Goal: Contribute content: Contribute content

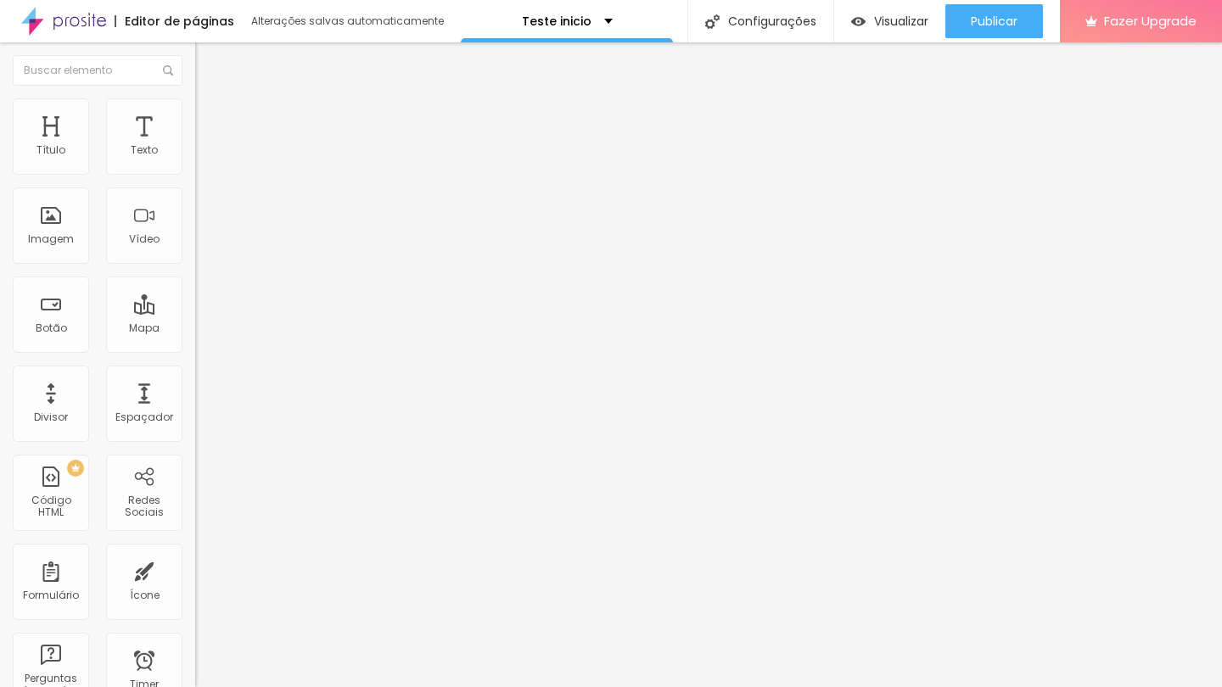
click at [195, 159] on input "[URL][DOMAIN_NAME]" at bounding box center [297, 151] width 204 height 17
paste input "youtu.be/CBMcYJIXOoU"
type input "[URL][DOMAIN_NAME]"
click at [195, 442] on div "Editar Vídeo Conteúdo Estilo Avançado URL do vídeo https://youtu.be/CBMcYJIXOoU…" at bounding box center [292, 364] width 195 height 645
click at [195, 159] on input "https://vimeo.com/1004510122" at bounding box center [297, 151] width 204 height 17
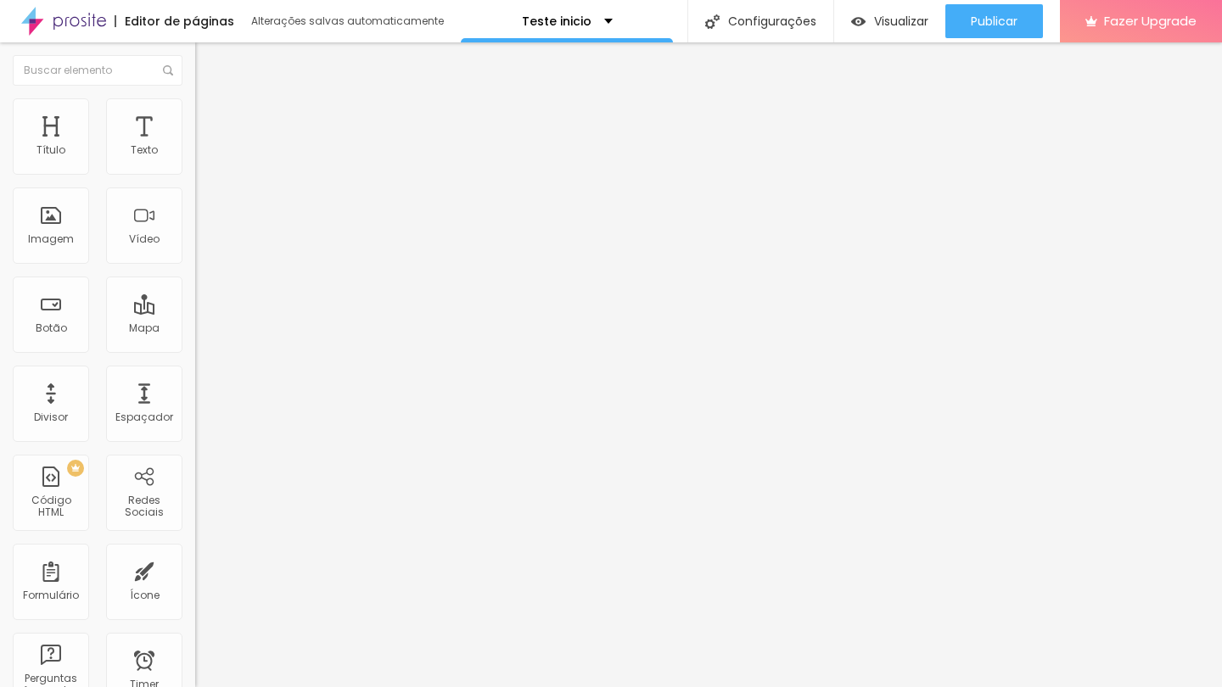
paste input "youtu.be/rLFYwSS68TU"
type input "[URL][DOMAIN_NAME]"
click at [195, 409] on div "Editar Vídeo Conteúdo Estilo Avançado URL do vídeo https://youtu.be/rLFYwSS68TU…" at bounding box center [292, 364] width 195 height 645
click at [195, 159] on input "https://vimeo.com/1004510122" at bounding box center [297, 151] width 204 height 17
paste input "12194204"
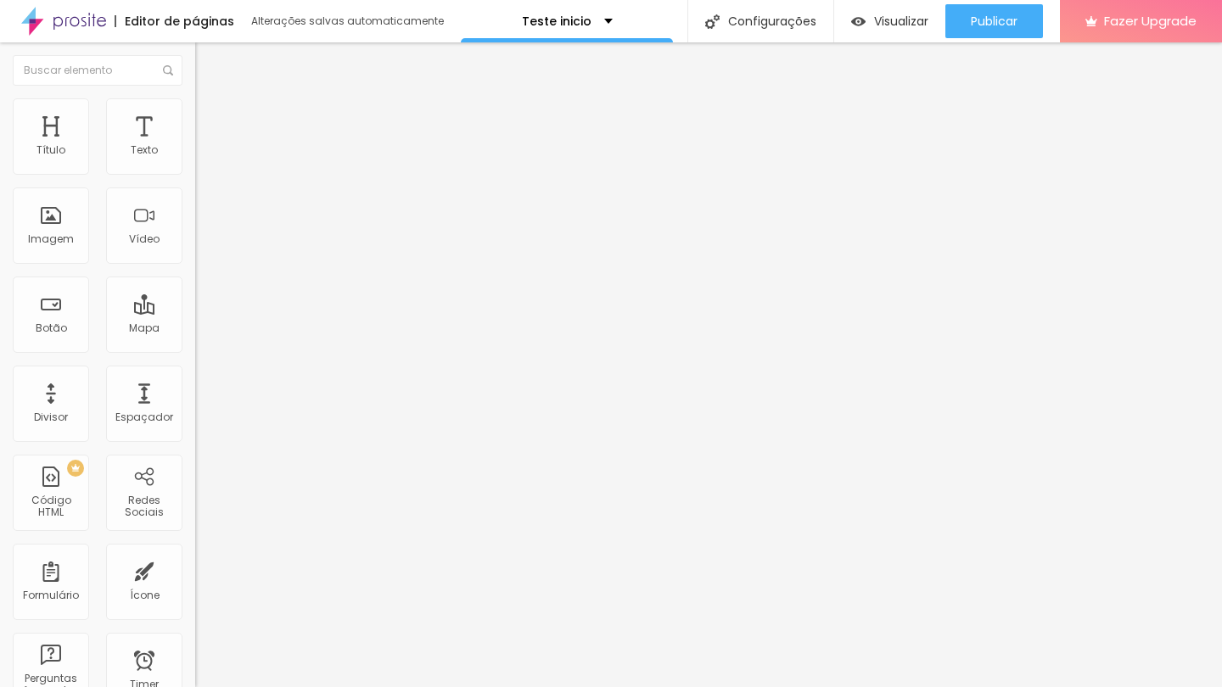
type input "[URL][DOMAIN_NAME]"
click at [195, 479] on div "Editar Vídeo Conteúdo Estilo Avançado URL do vídeo https://vimeo.com/1121942042…" at bounding box center [292, 364] width 195 height 645
click at [195, 254] on span "4:3 Standard" at bounding box center [229, 246] width 69 height 14
click at [195, 300] on span "Vertical 1" at bounding box center [217, 293] width 45 height 14
click at [195, 274] on span "Wide" at bounding box center [208, 267] width 26 height 14
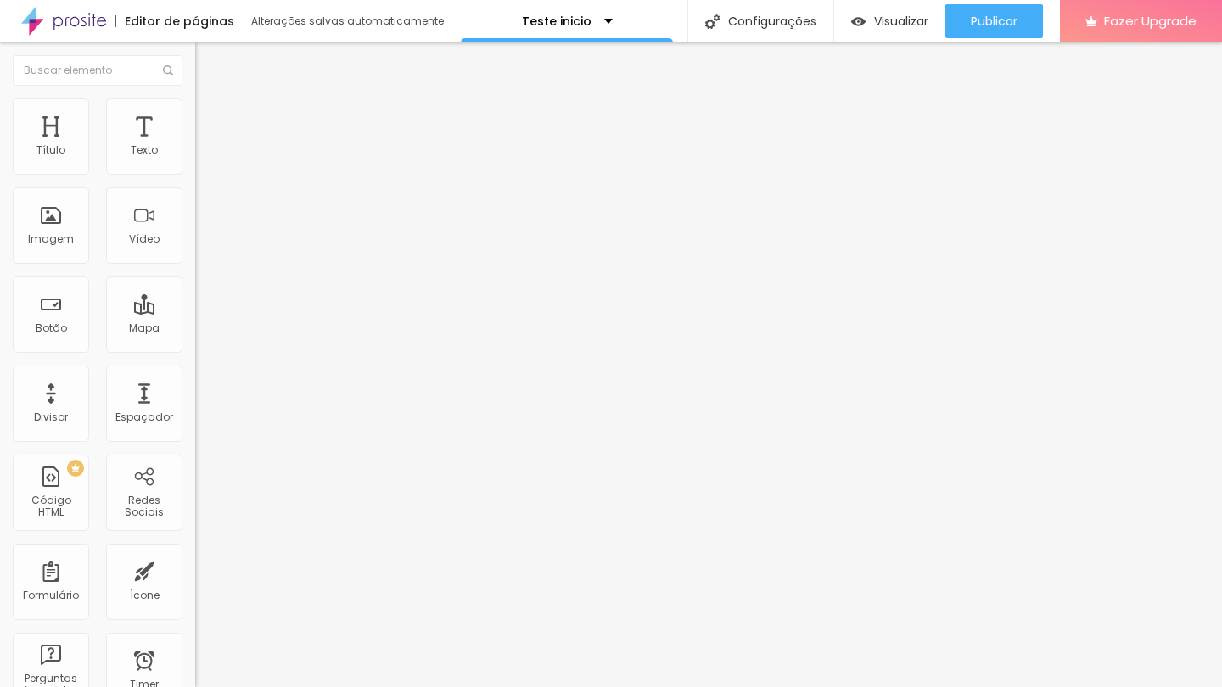
click at [195, 264] on span "Ultrawide" at bounding box center [219, 256] width 48 height 14
click at [195, 290] on span "Standard" at bounding box center [220, 283] width 51 height 14
click at [210, 114] on span "Estilo" at bounding box center [223, 110] width 26 height 14
click at [195, 115] on img at bounding box center [202, 122] width 15 height 15
type input "10"
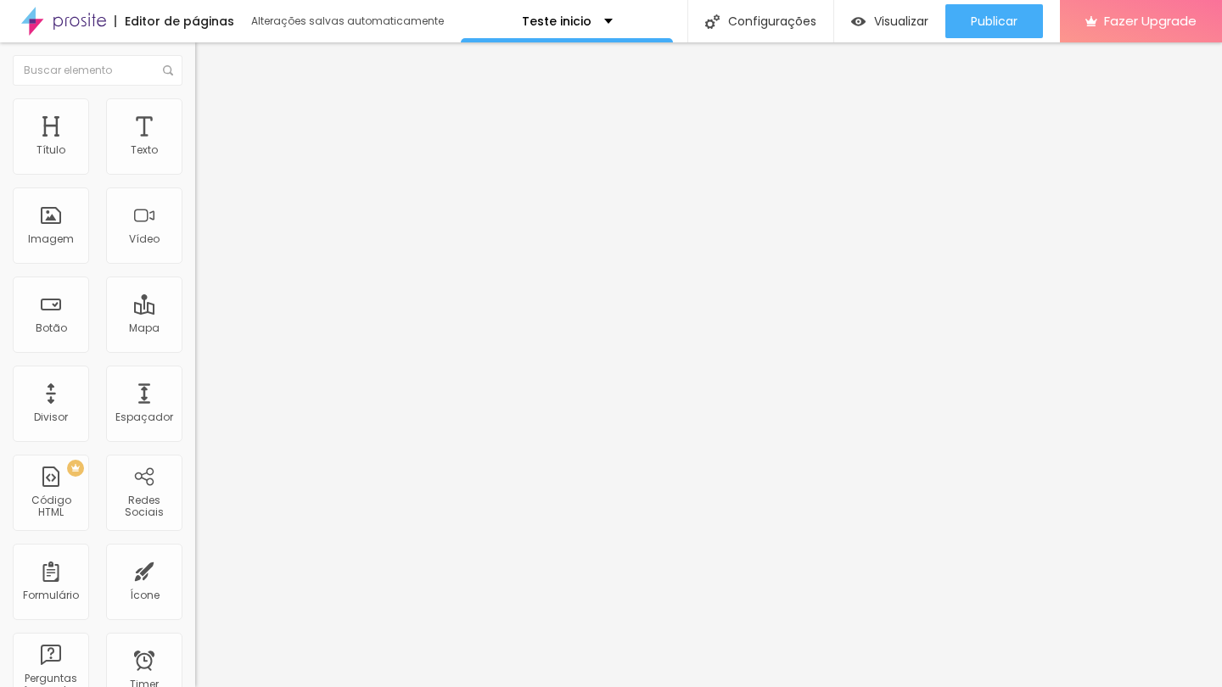
type input "17"
type input "26"
type input "31"
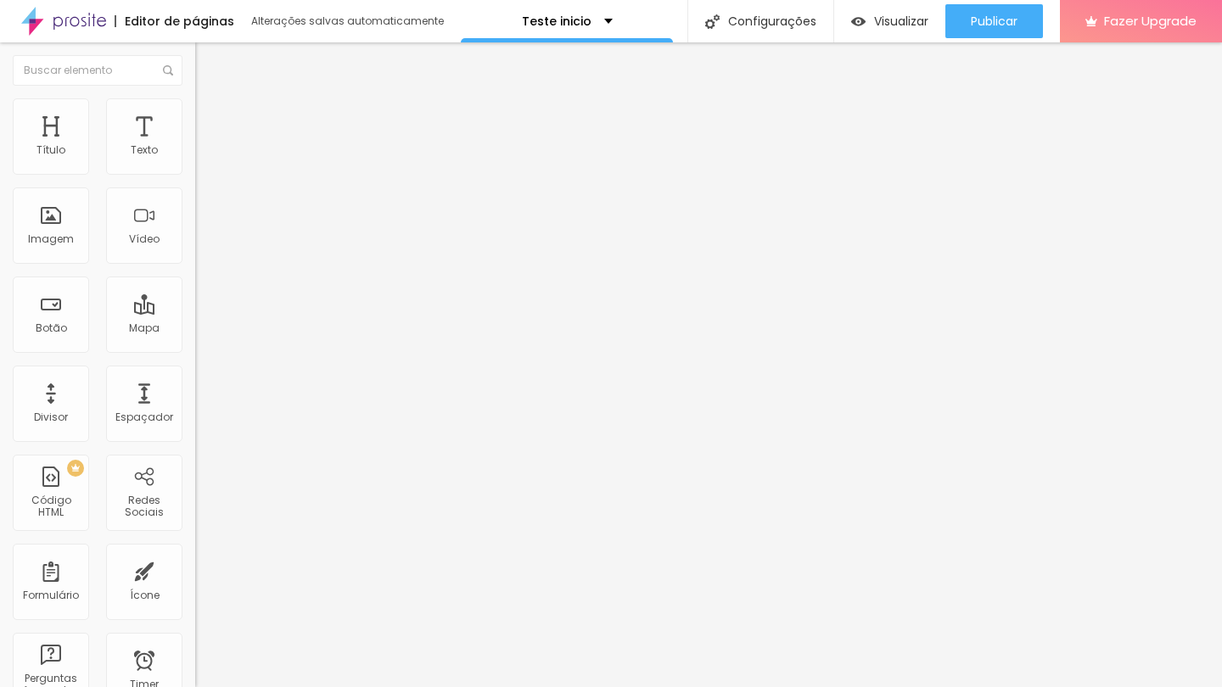
type input "31"
type input "37"
type input "41"
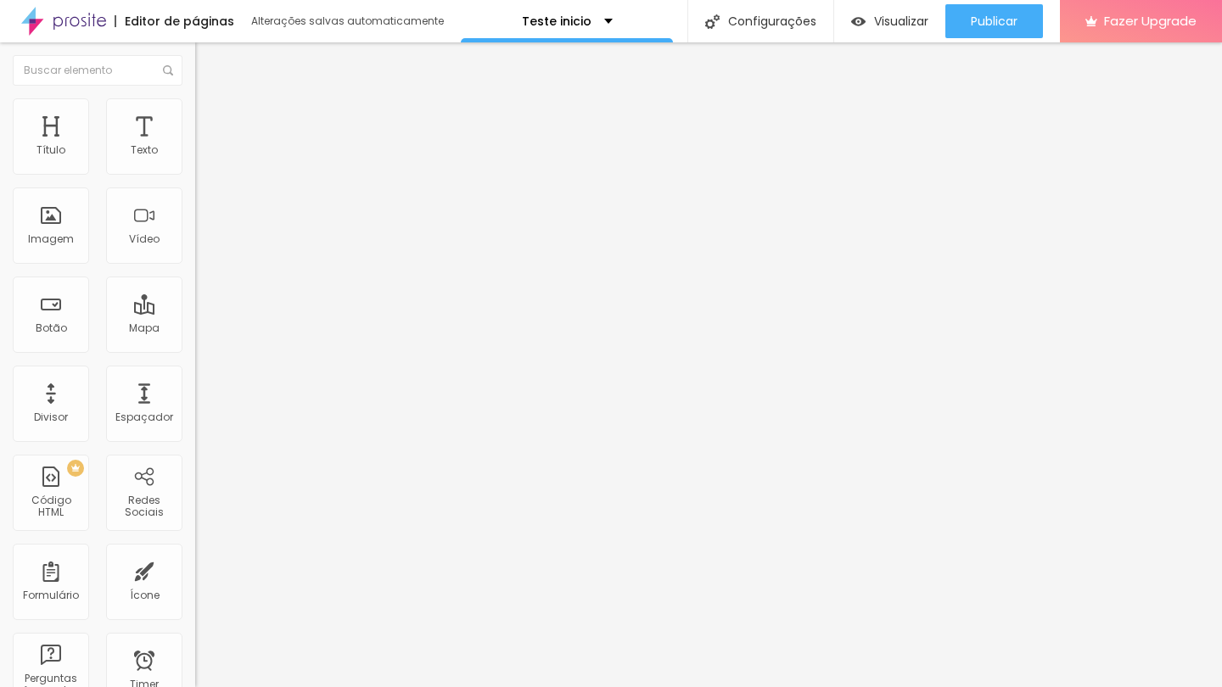
type input "43"
type input "41"
type input "35"
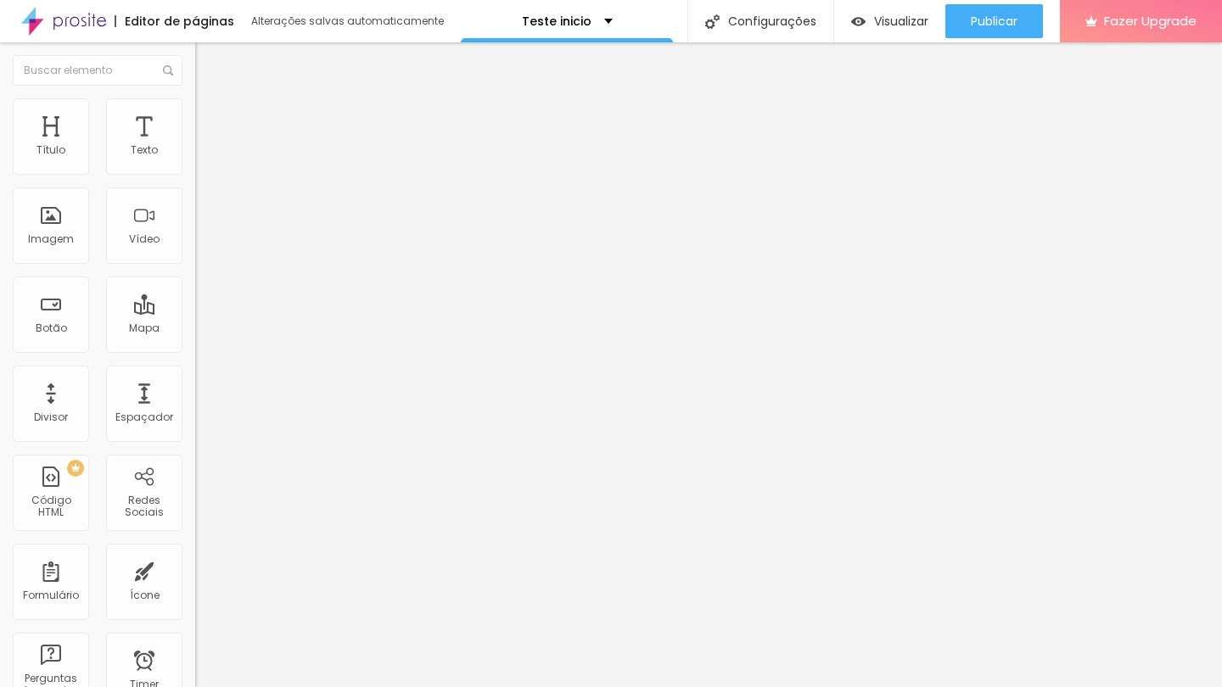
type input "35"
type input "34"
type input "25"
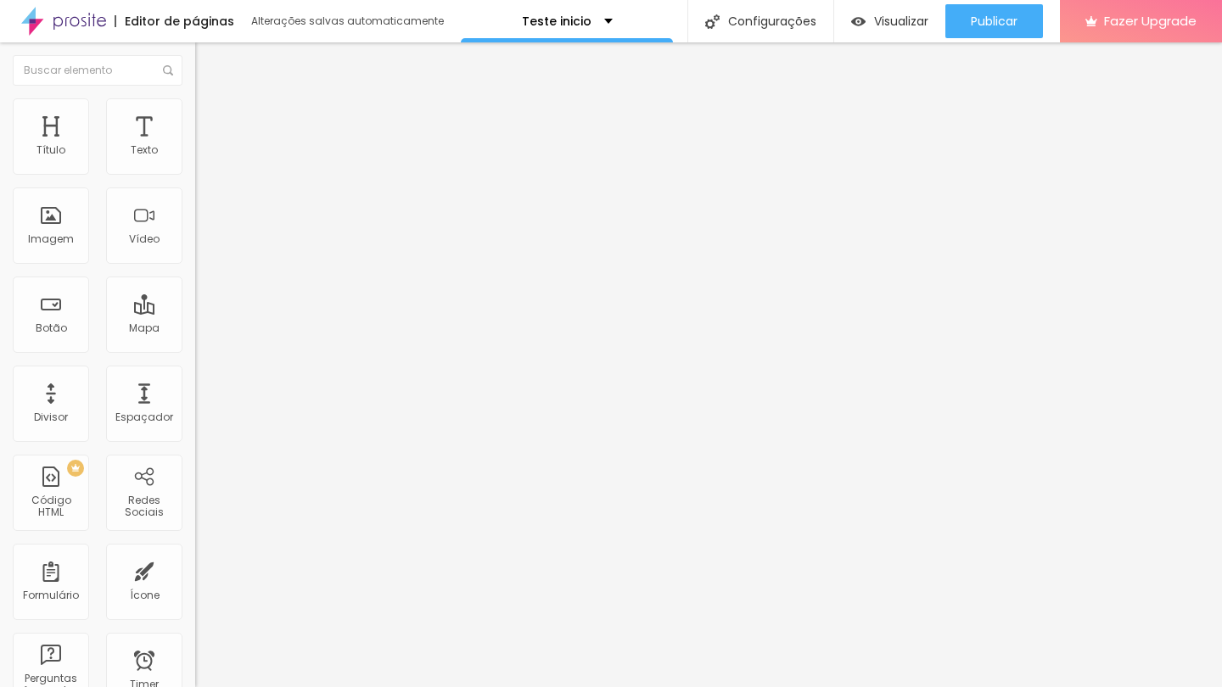
type input "7"
type input "2"
type input "0"
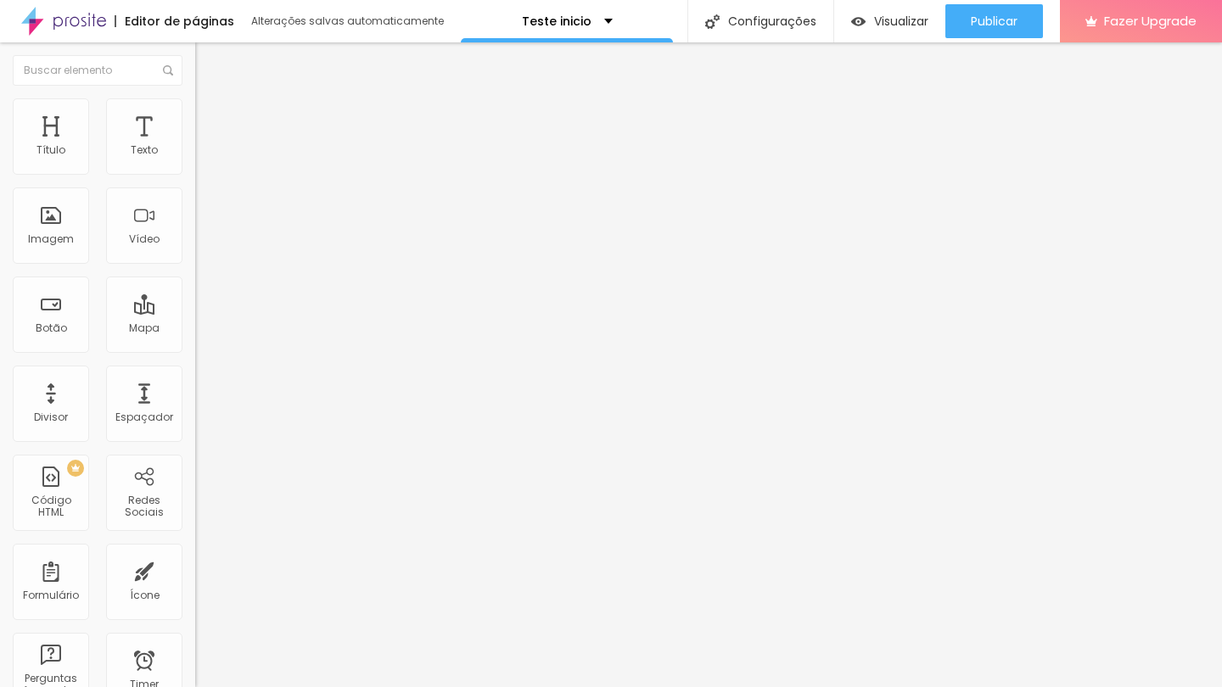
type input "0"
type input "1"
drag, startPoint x: 58, startPoint y: 171, endPoint x: 40, endPoint y: 177, distance: 19.1
type input "1"
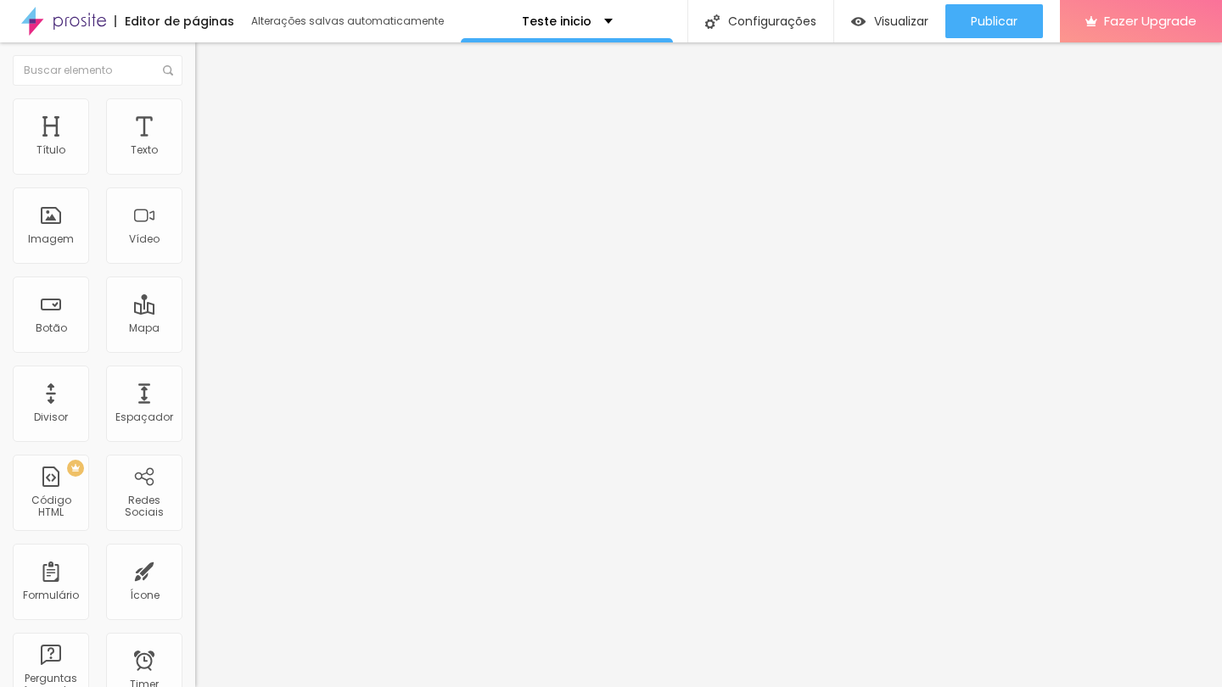
click at [195, 177] on div "1 Espaço de cima" at bounding box center [292, 252] width 195 height 240
click at [195, 107] on img at bounding box center [202, 105] width 15 height 15
click at [195, 98] on li "Conteúdo" at bounding box center [292, 89] width 195 height 17
click at [195, 254] on span "4:3 Standard" at bounding box center [229, 246] width 69 height 14
click at [195, 311] on span "Vertical 2" at bounding box center [219, 303] width 48 height 14
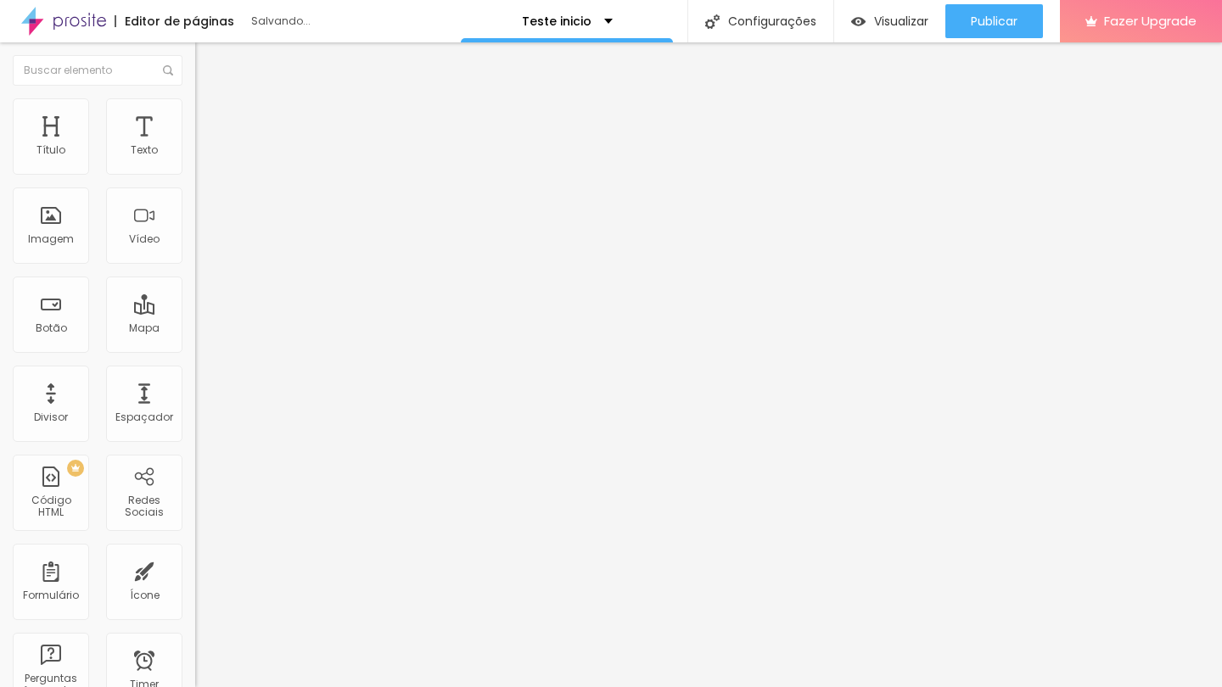
click at [195, 254] on span "9:16 Vertical 2" at bounding box center [230, 246] width 70 height 14
click at [195, 284] on span "Standard" at bounding box center [220, 277] width 51 height 14
click at [195, 99] on img at bounding box center [202, 105] width 15 height 15
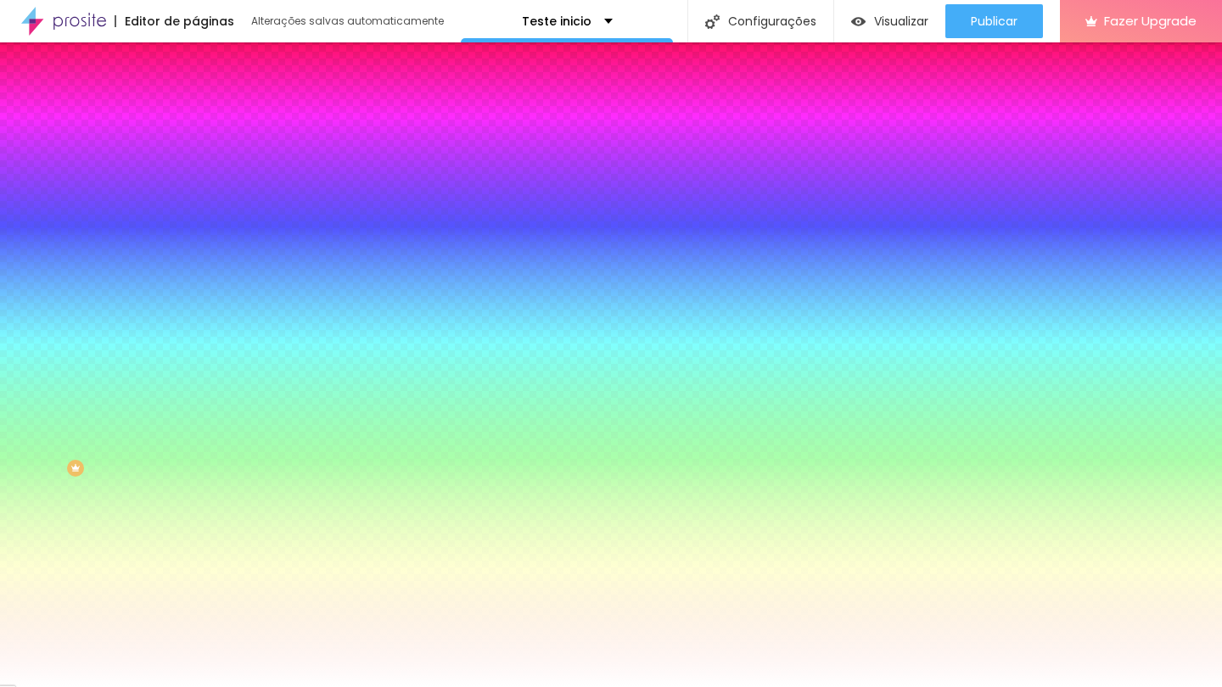
click at [195, 115] on li "Avançado" at bounding box center [292, 123] width 195 height 17
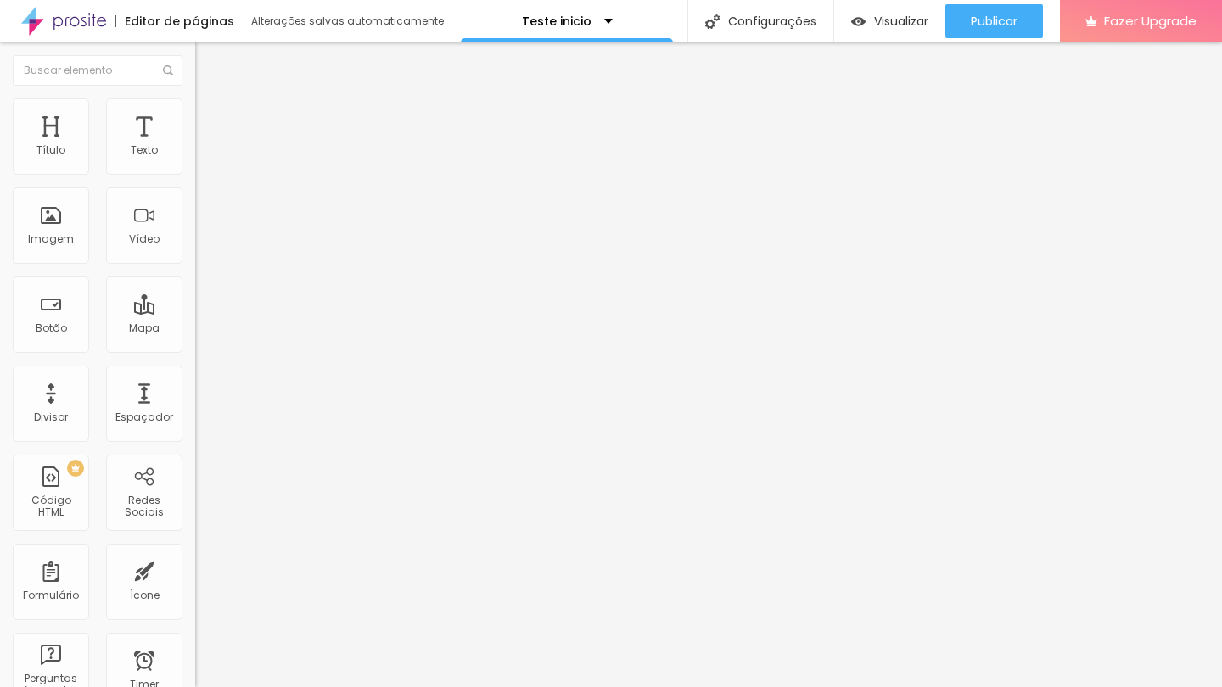
drag, startPoint x: 69, startPoint y: 162, endPoint x: 47, endPoint y: 167, distance: 22.6
click at [195, 329] on div at bounding box center [292, 336] width 195 height 15
type input "15"
type input "10"
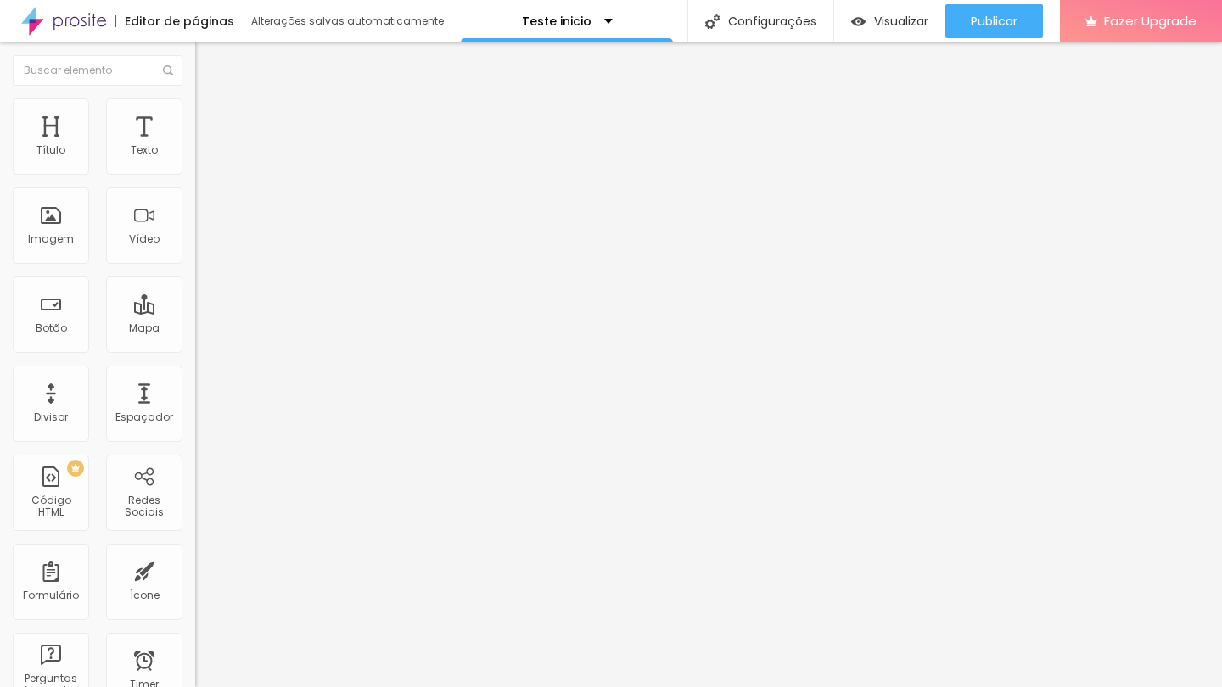
type input "10"
type input "5"
type input "0"
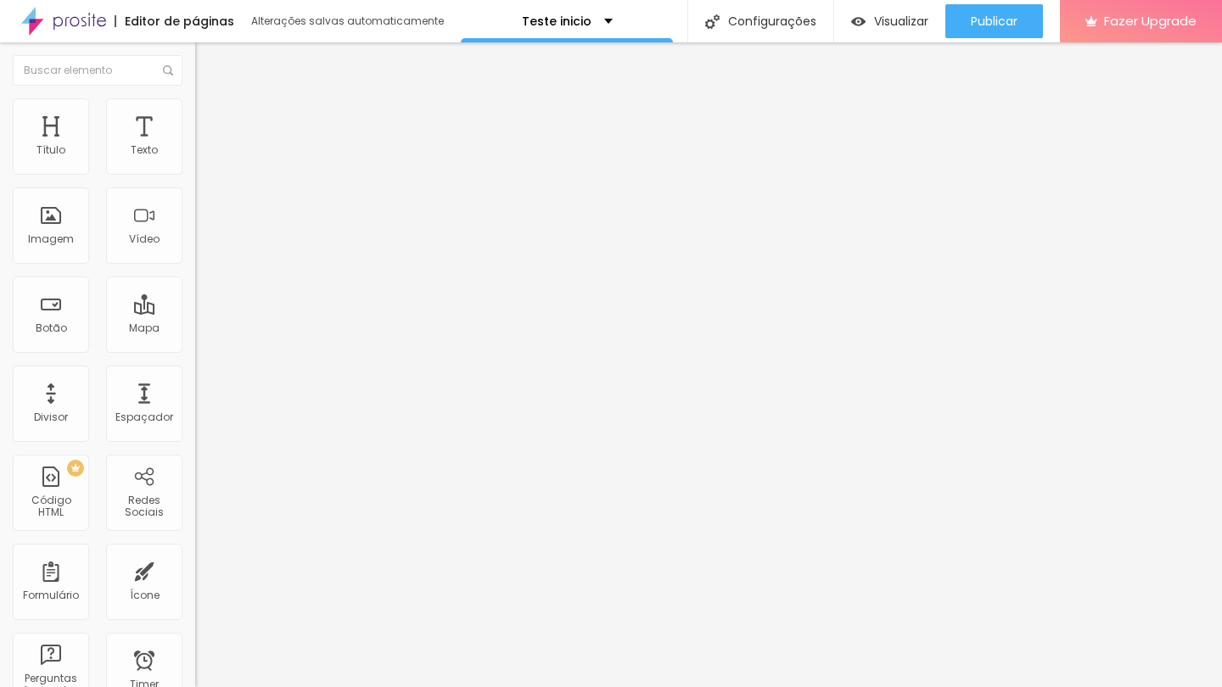
drag, startPoint x: 64, startPoint y: 170, endPoint x: 24, endPoint y: 171, distance: 40.8
type input "0"
click at [195, 171] on div "0 px Espaçamento Interno" at bounding box center [292, 252] width 195 height 240
click at [195, 168] on img at bounding box center [201, 162] width 12 height 12
click at [890, 15] on span "Visualizar" at bounding box center [901, 21] width 54 height 14
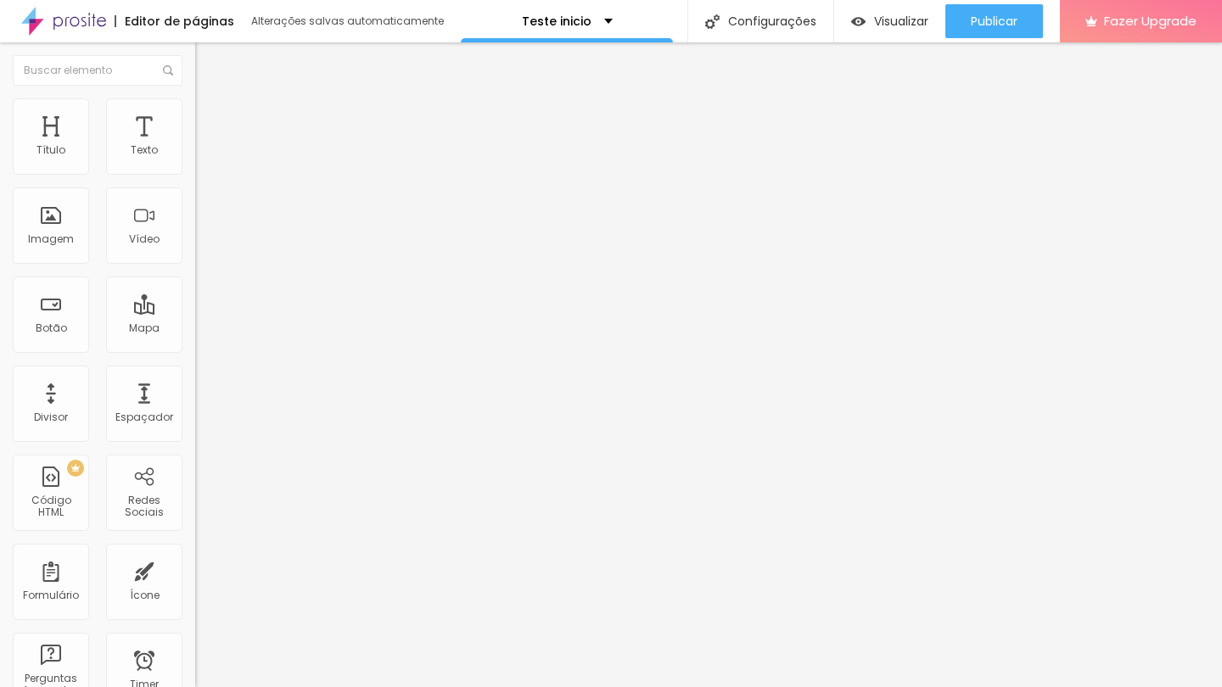
click at [210, 117] on span "Estilo" at bounding box center [223, 110] width 26 height 14
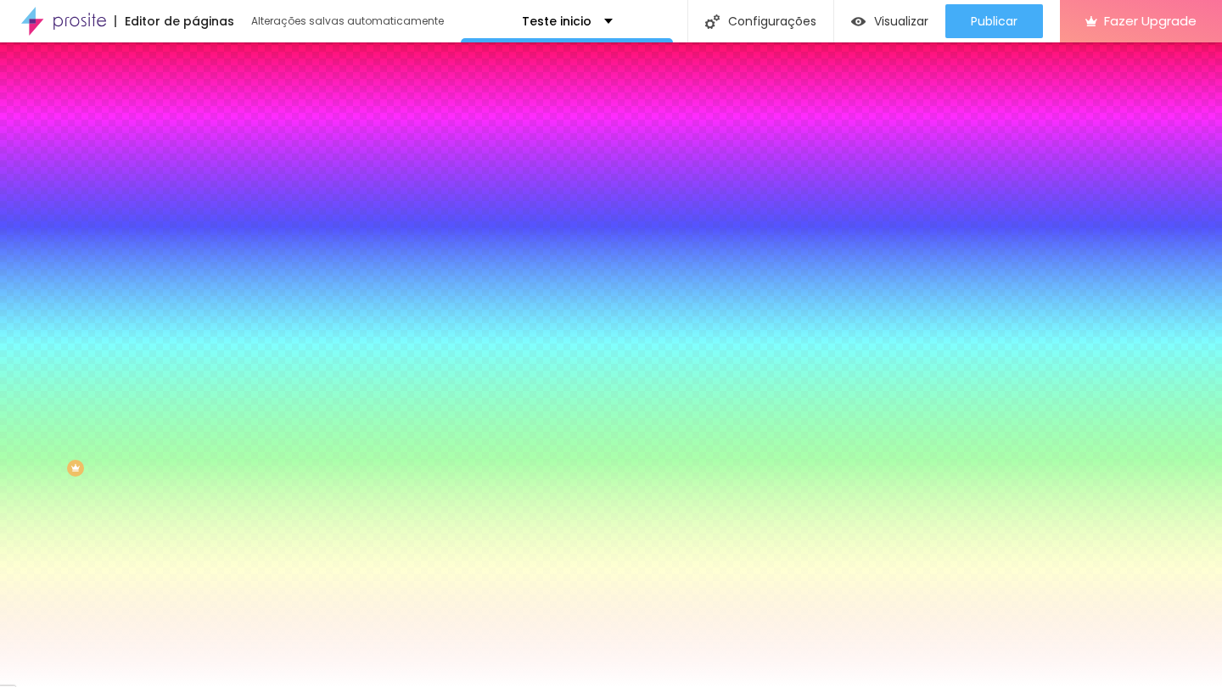
click at [210, 100] on span "Conteúdo" at bounding box center [236, 93] width 53 height 14
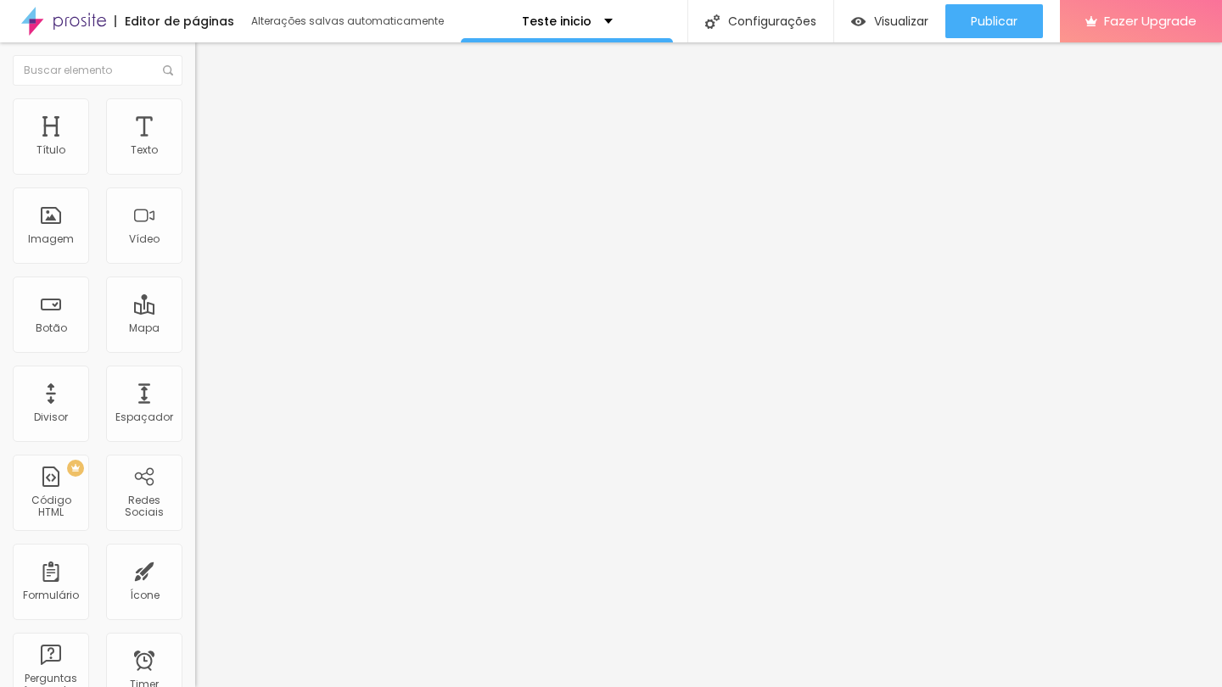
click at [195, 115] on li "Avançado" at bounding box center [292, 123] width 195 height 17
click at [195, 98] on li "Conteúdo" at bounding box center [292, 89] width 195 height 17
click at [195, 154] on img at bounding box center [201, 149] width 12 height 12
click at [195, 115] on li "Estilo" at bounding box center [292, 106] width 195 height 17
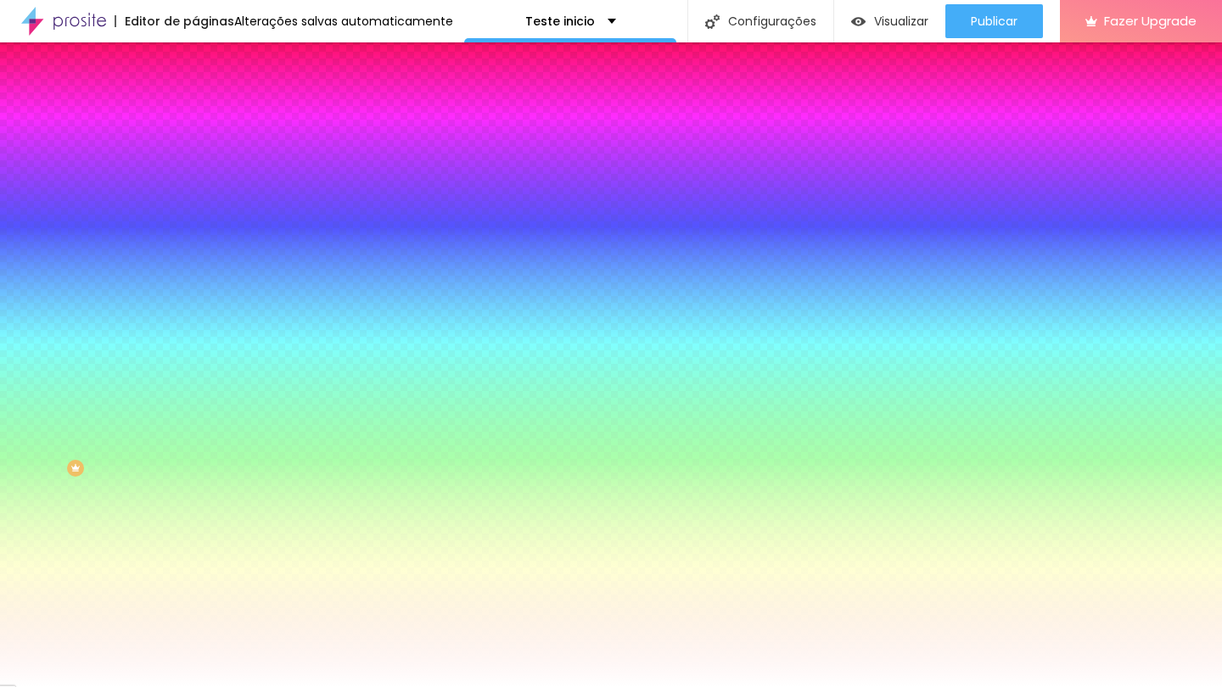
click at [210, 120] on span "Avançado" at bounding box center [238, 127] width 56 height 14
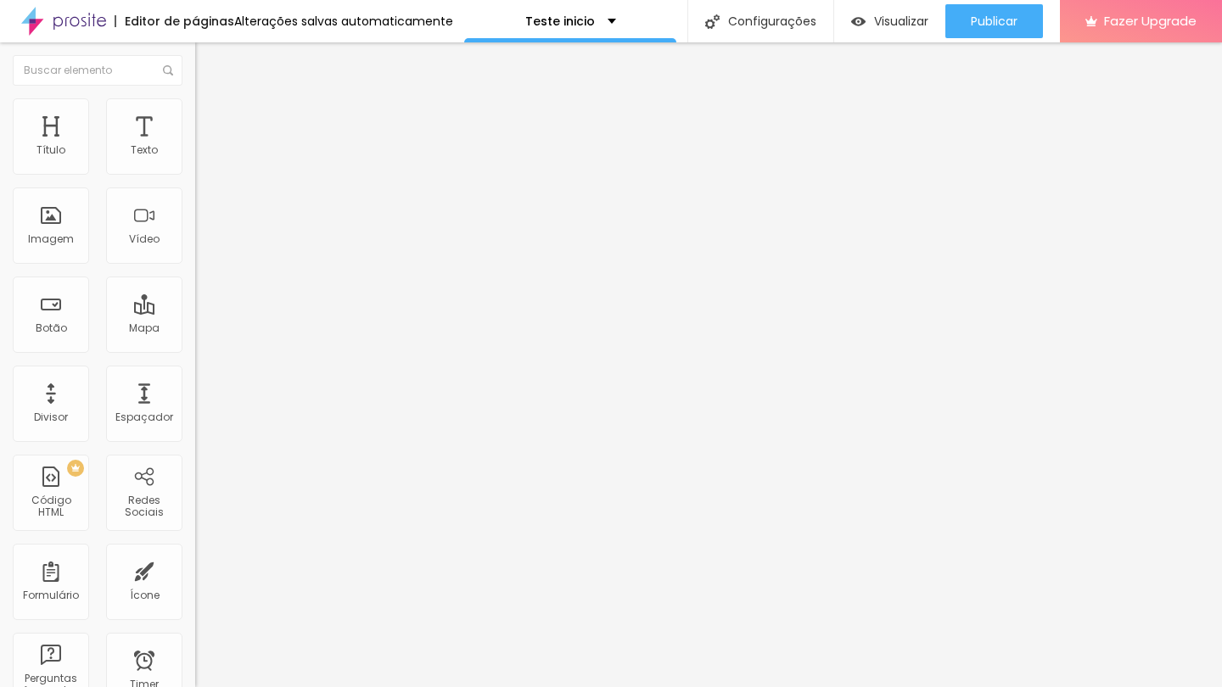
type input "15"
type input "10"
type input "5"
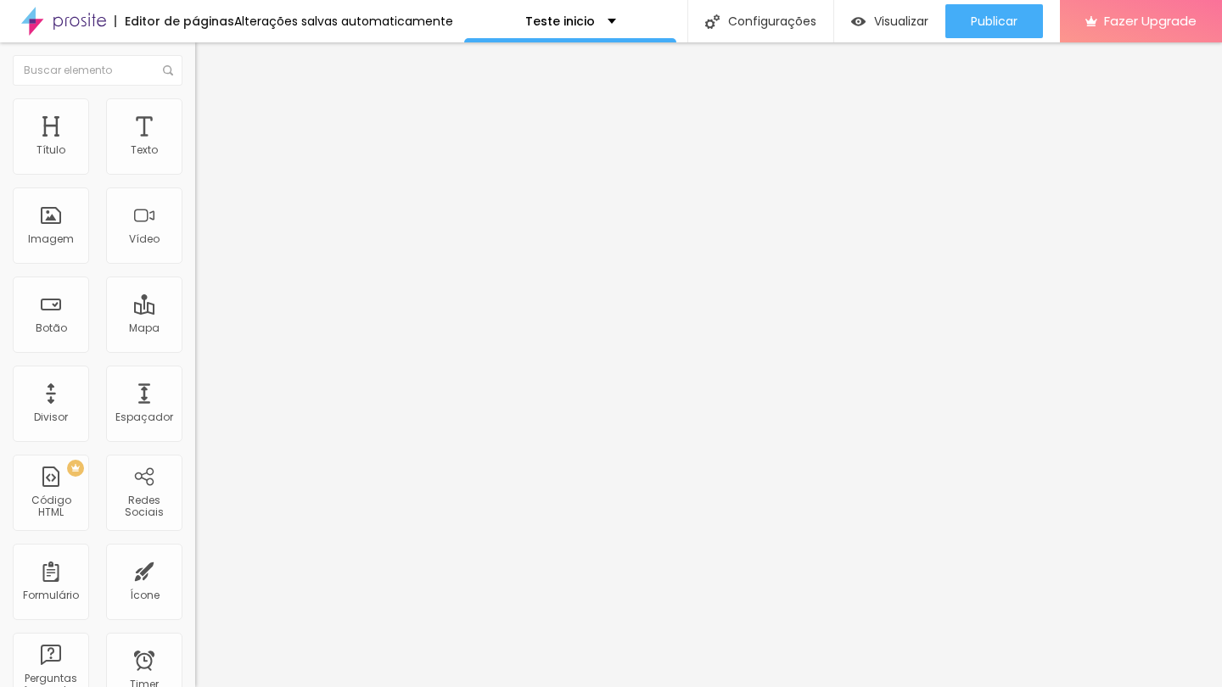
type input "5"
type input "0"
type input "5"
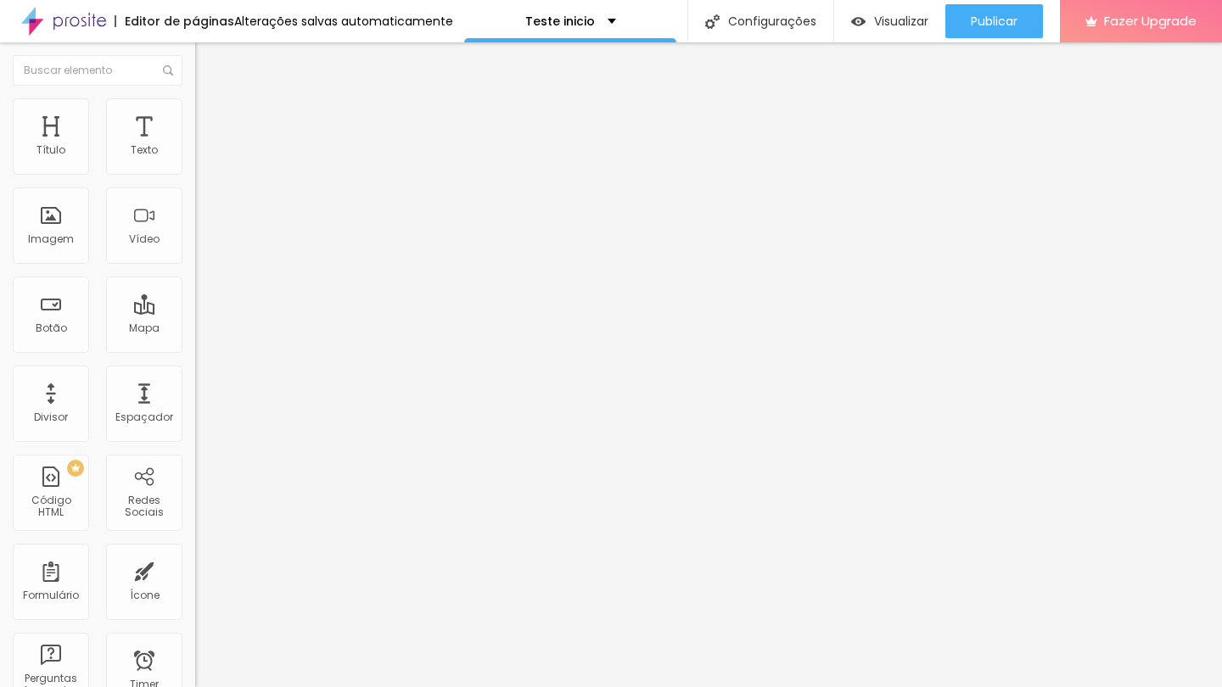
type input "10"
type input "15"
type input "20"
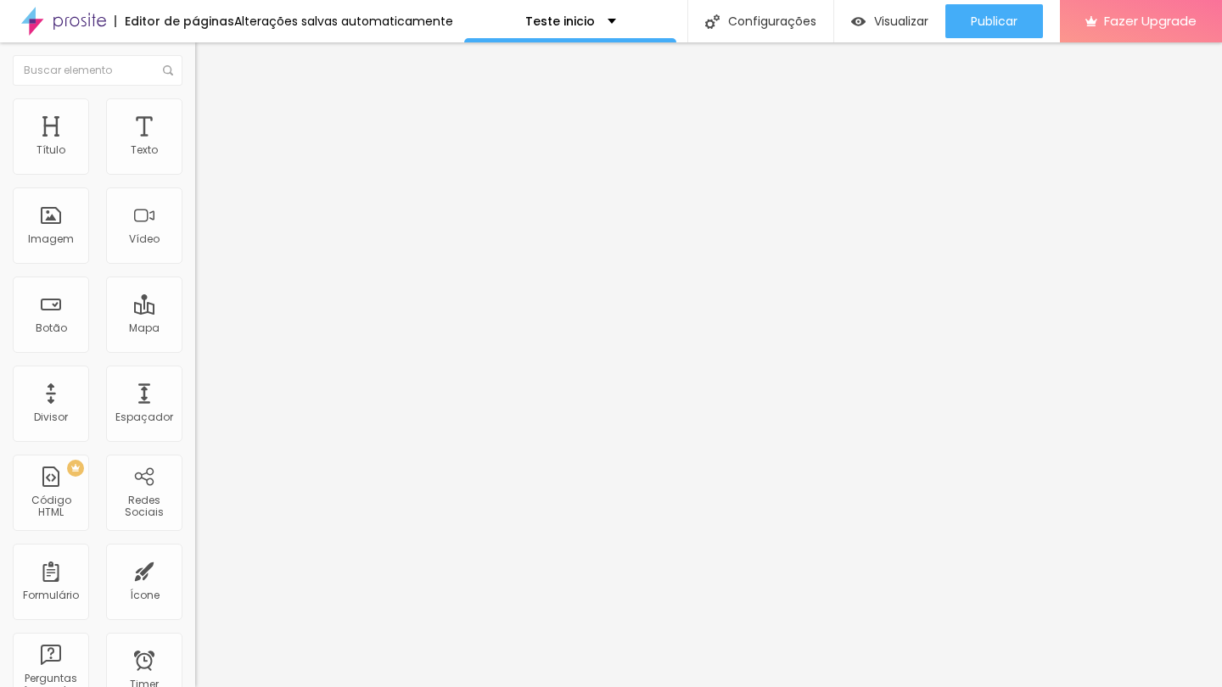
type input "20"
type input "30"
type input "40"
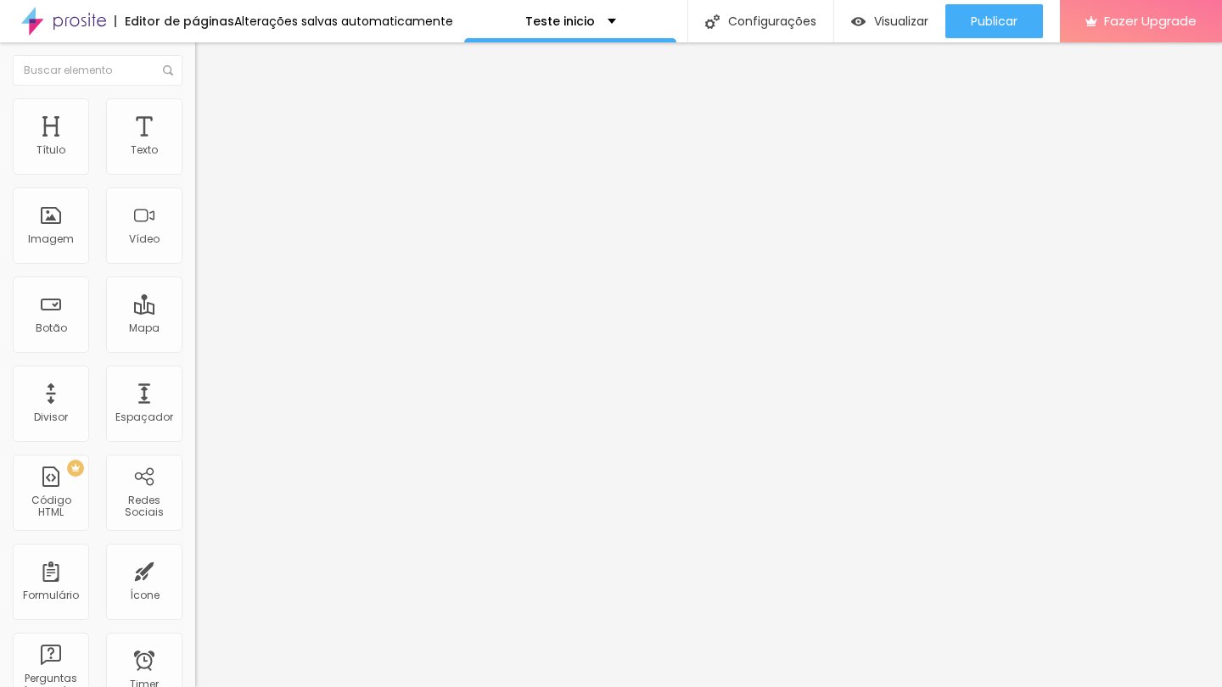
type input "50"
drag, startPoint x: 67, startPoint y: 168, endPoint x: 153, endPoint y: 181, distance: 86.6
type input "50"
click at [195, 181] on div "50 px Espaçamento Interno" at bounding box center [292, 252] width 195 height 240
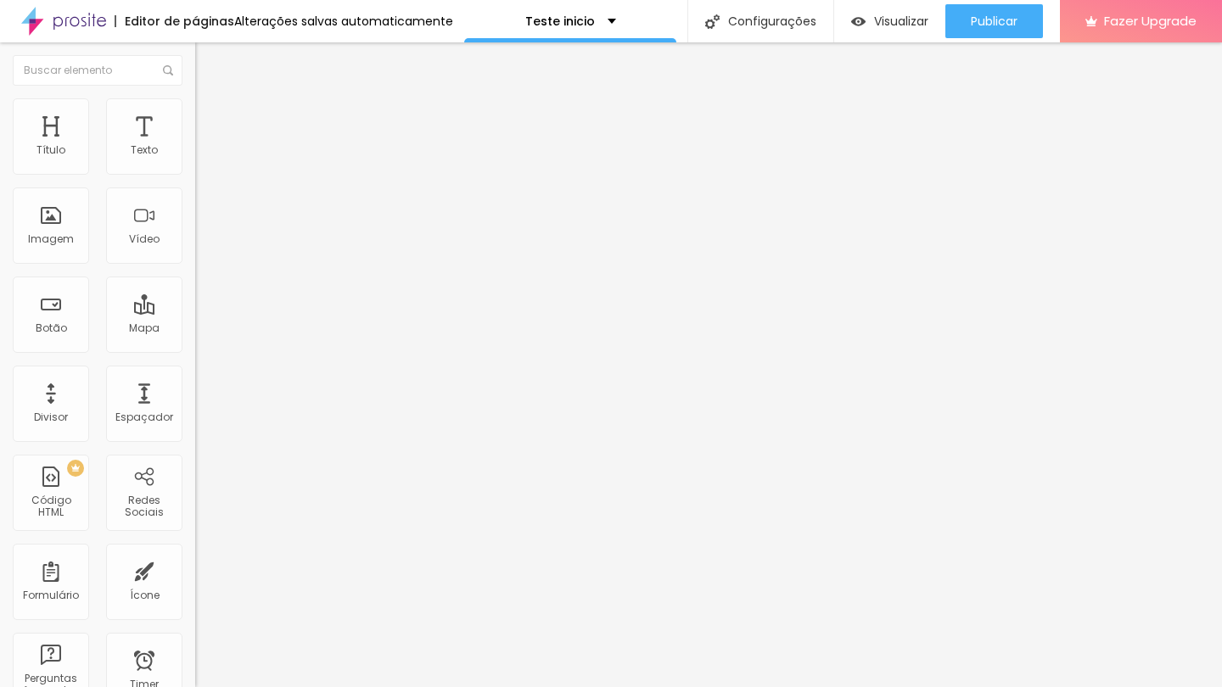
click at [195, 105] on img at bounding box center [202, 105] width 15 height 15
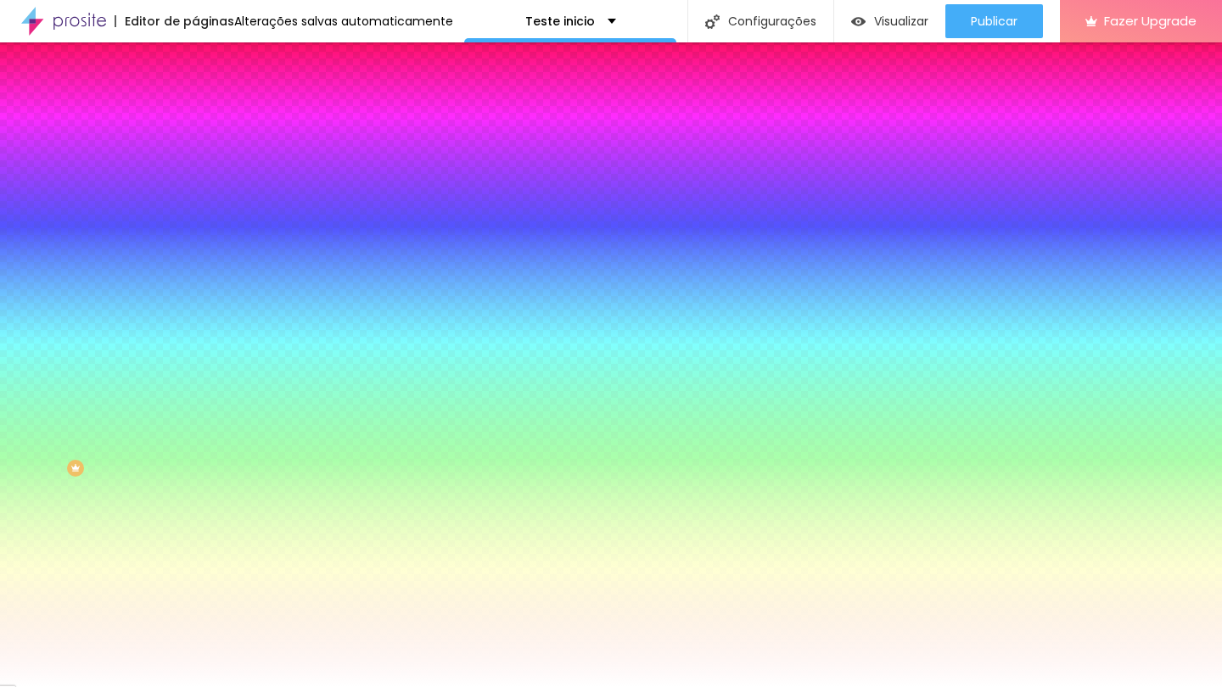
click at [208, 65] on div "Editar Coluna" at bounding box center [260, 62] width 105 height 14
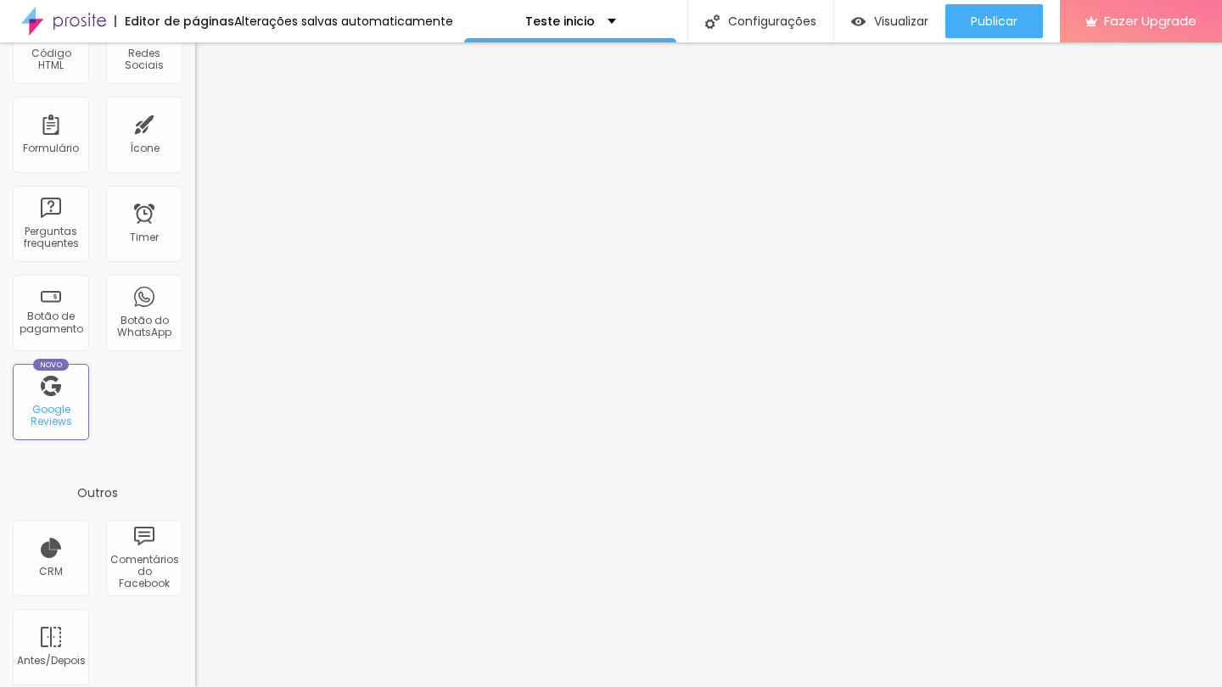
scroll to position [462, 0]
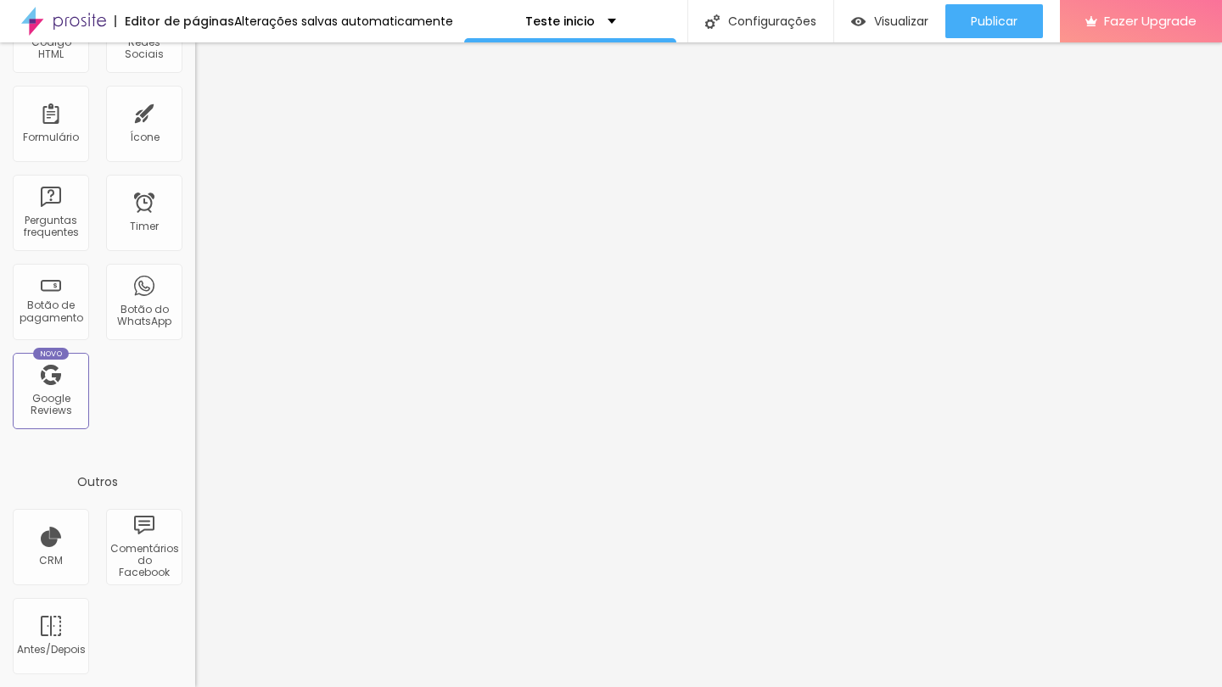
click at [135, 415] on div "Título Texto Imagem Vídeo Botão Mapa Divisor Espaçador PREMIUM Código HTML Rede…" at bounding box center [97, 41] width 195 height 802
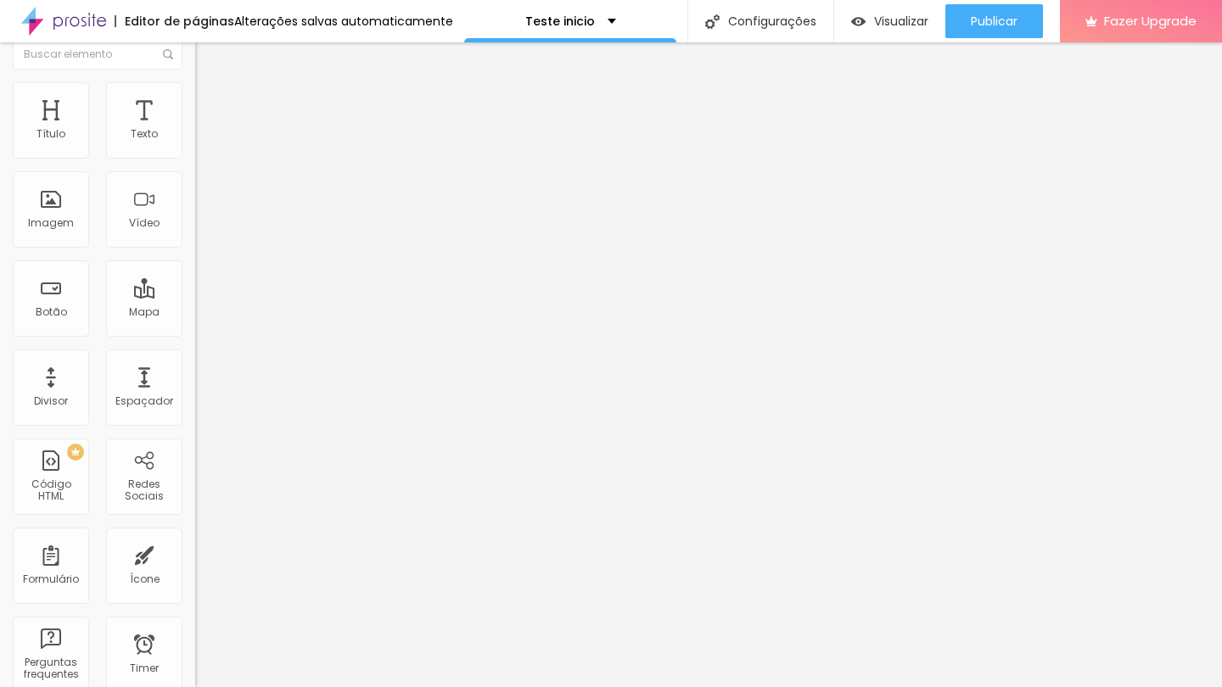
scroll to position [0, 0]
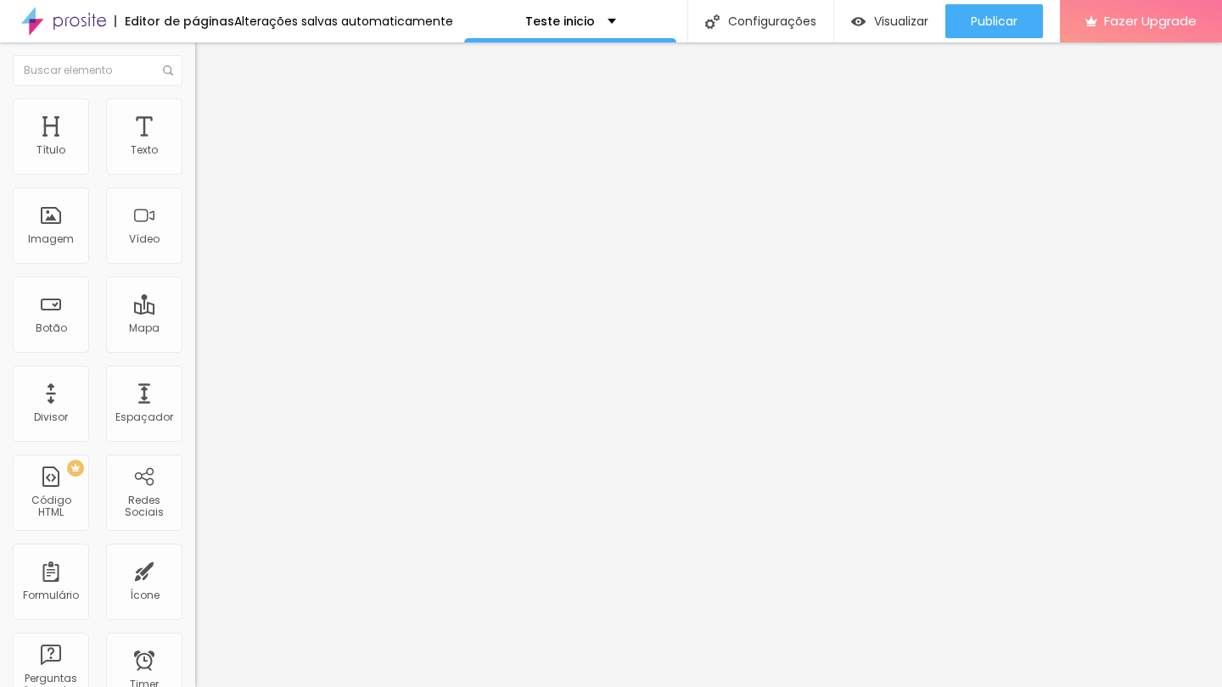
click at [195, 159] on input "[URL][DOMAIN_NAME]" at bounding box center [297, 151] width 204 height 17
paste input "[DOMAIN_NAME][URL]"
type input "[URL][DOMAIN_NAME]"
click at [195, 276] on div "Proporção 4:3 Standard Ultrawide 21:9 Wide 16:9 Standard 4:3 Vertical 1 3:4 Ver…" at bounding box center [292, 270] width 195 height 77
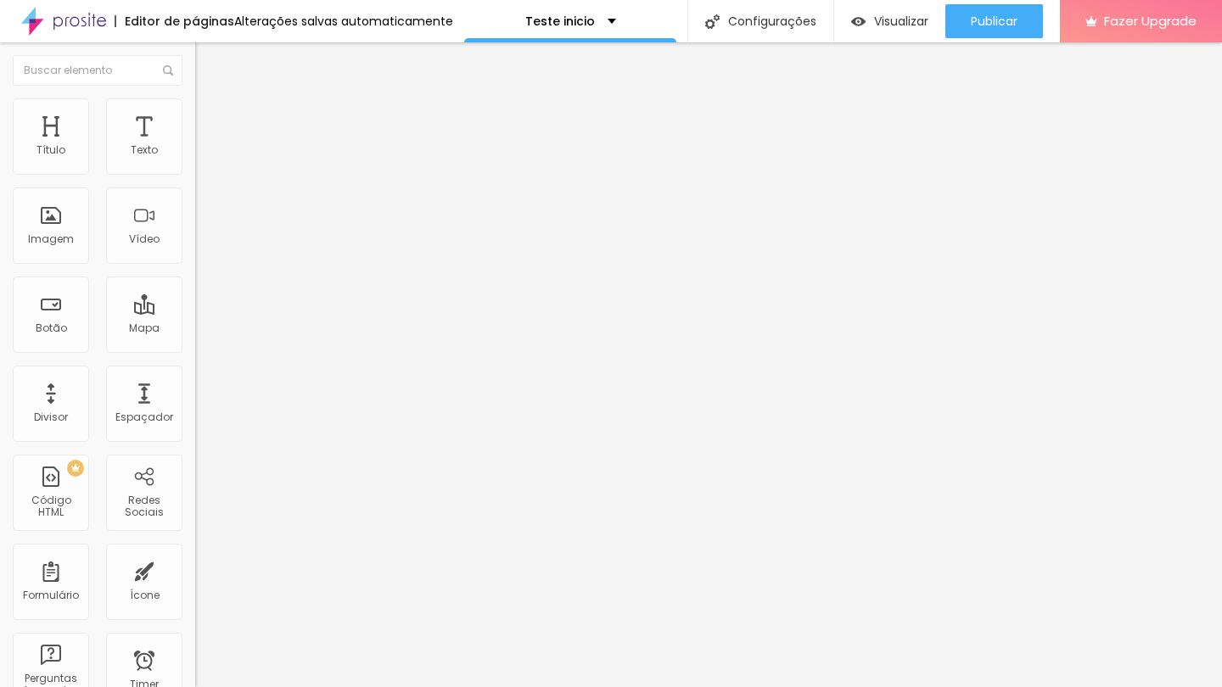
click at [195, 254] on span "4:3 Standard" at bounding box center [229, 246] width 69 height 14
click at [195, 311] on span "Vertical 2" at bounding box center [219, 303] width 48 height 14
click at [195, 294] on span "Vertical 1" at bounding box center [217, 287] width 45 height 14
click at [195, 299] on li "Vertical 1 3:4" at bounding box center [292, 291] width 195 height 16
click at [195, 309] on div "Vertical 2 9:16" at bounding box center [292, 304] width 195 height 10
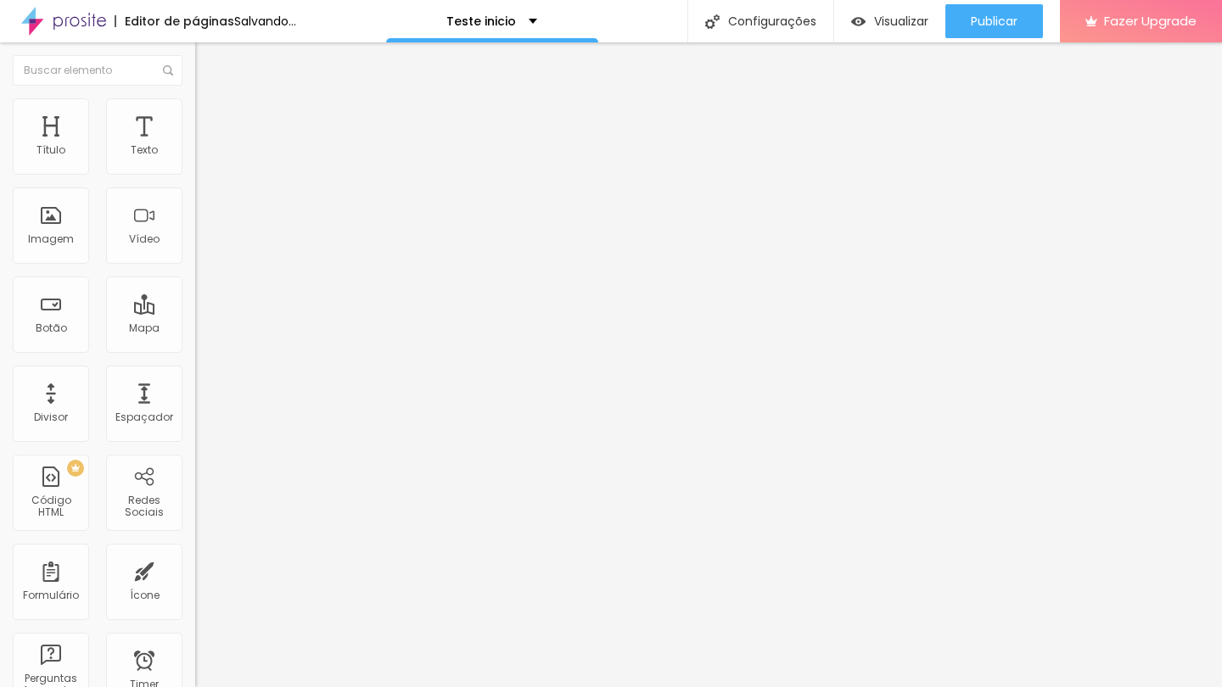
click at [195, 254] on span "9:16 Vertical 2" at bounding box center [230, 246] width 70 height 14
click at [210, 311] on span "Vertical 2" at bounding box center [234, 303] width 48 height 14
click at [210, 117] on span "Estilo" at bounding box center [223, 110] width 26 height 14
type input "76"
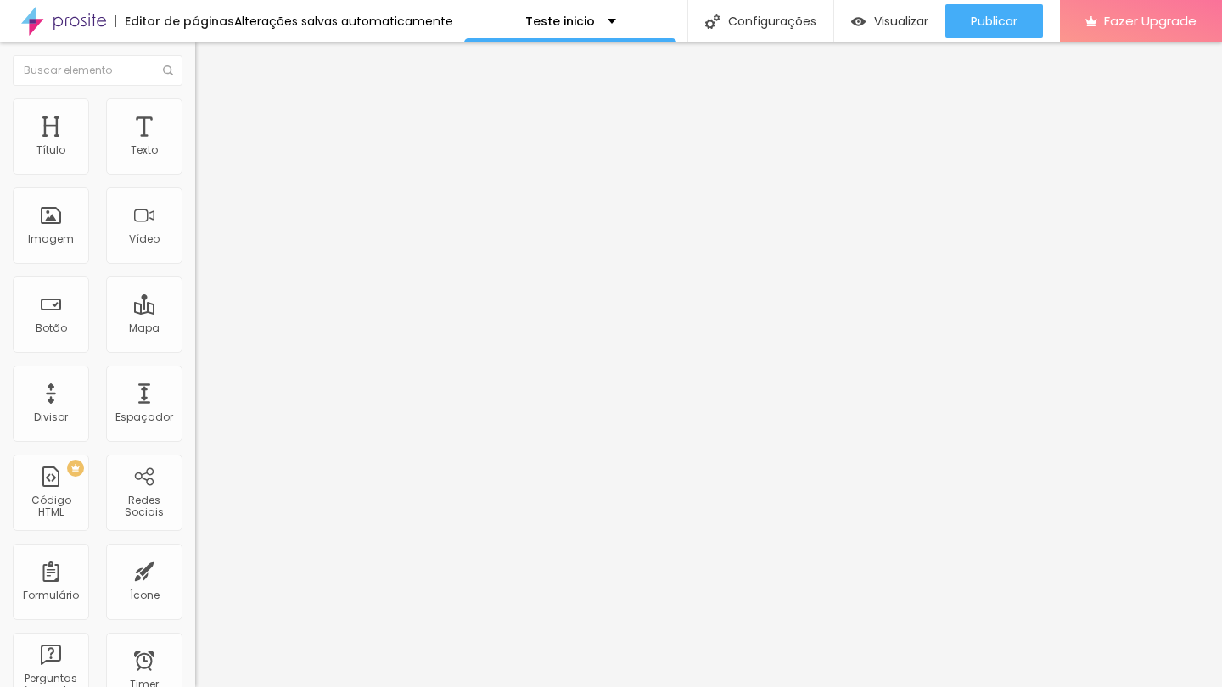
type input "78"
type input "79"
type input "81"
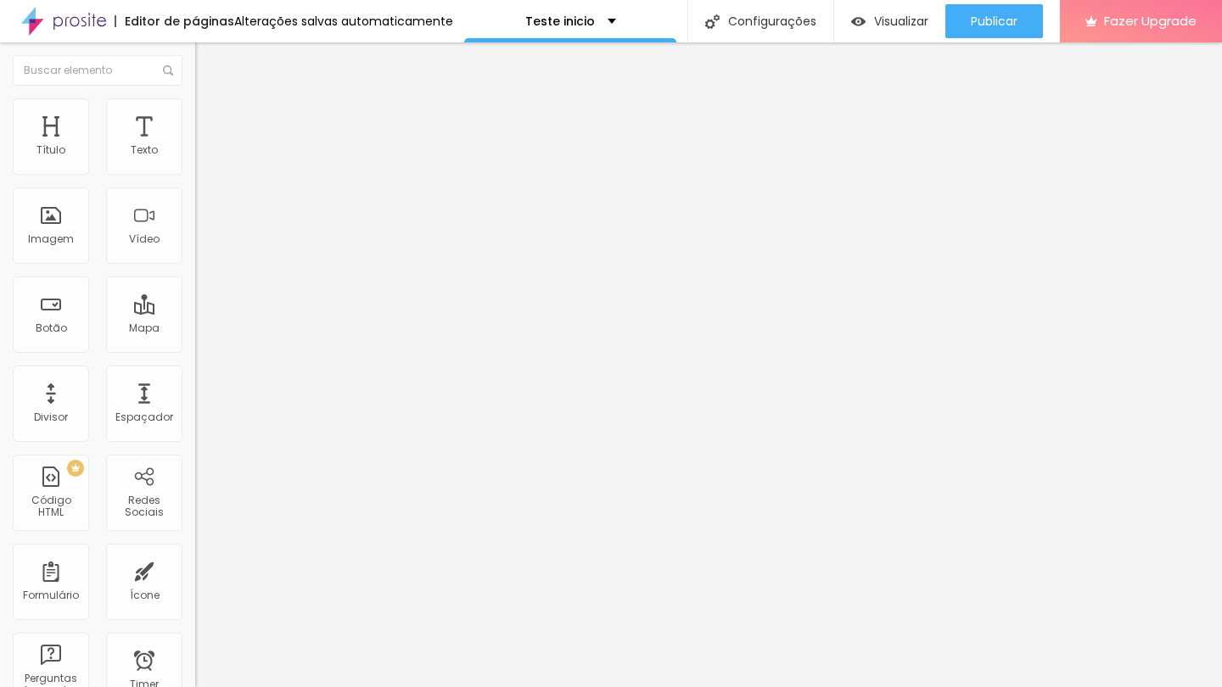
type input "81"
type input "82"
type input "84"
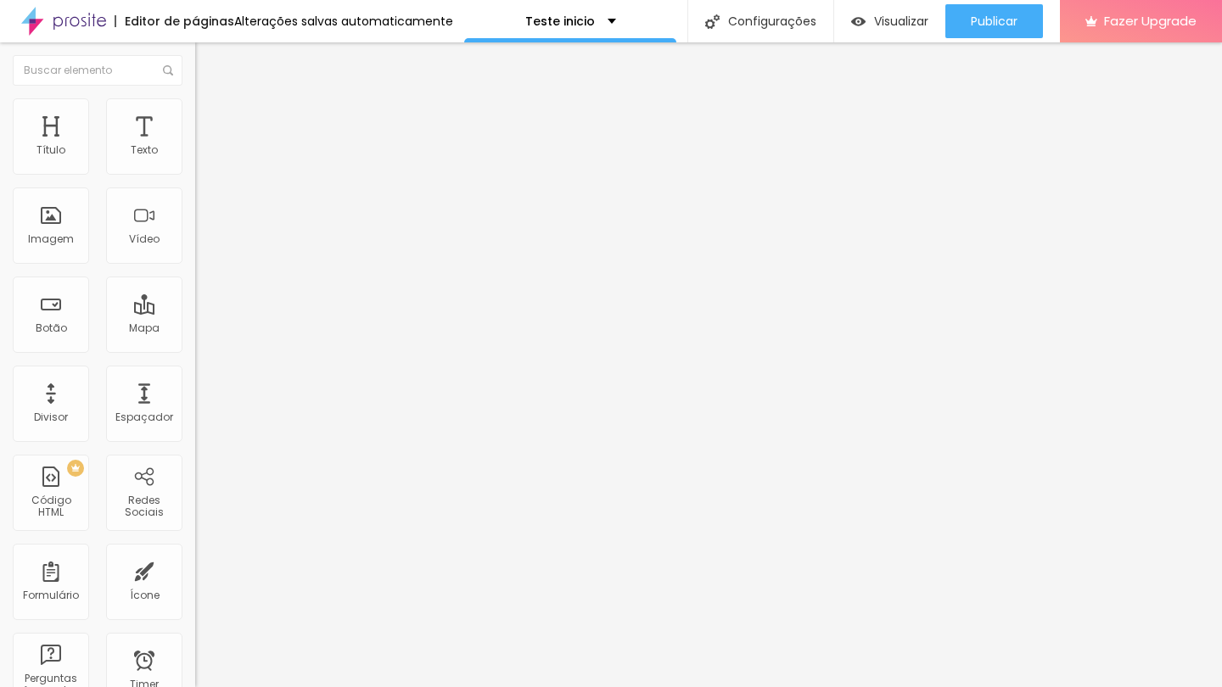
type input "85"
type input "86"
type input "87"
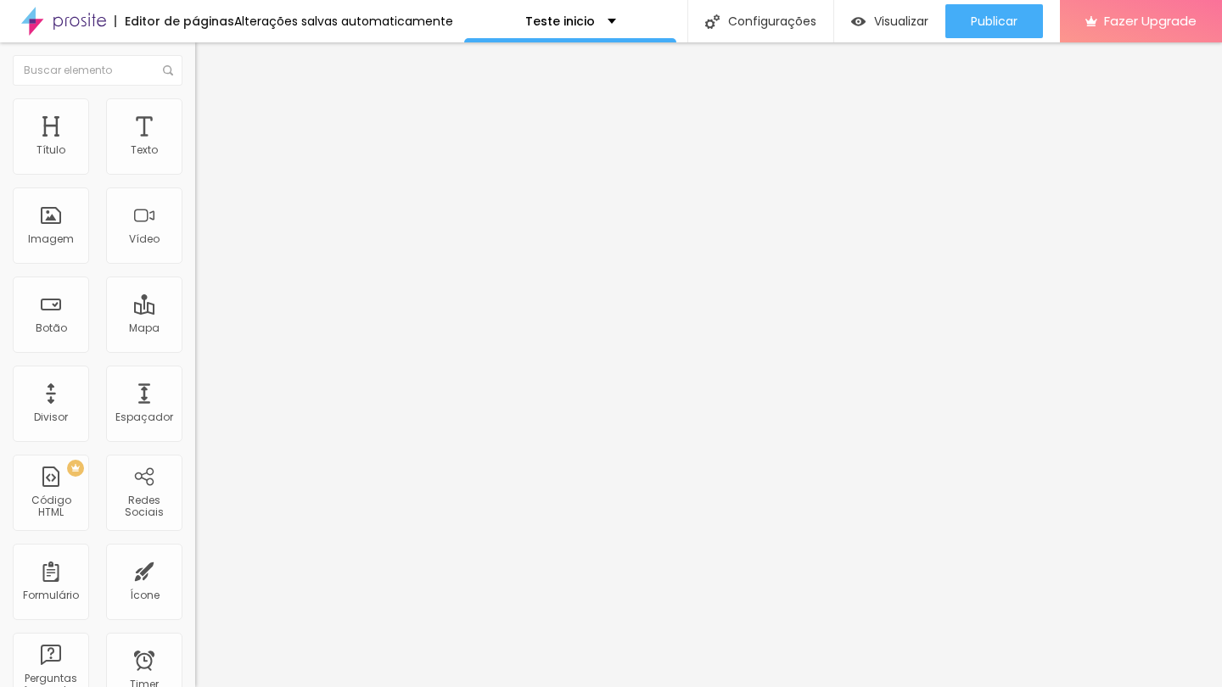
type input "87"
type input "88"
type input "89"
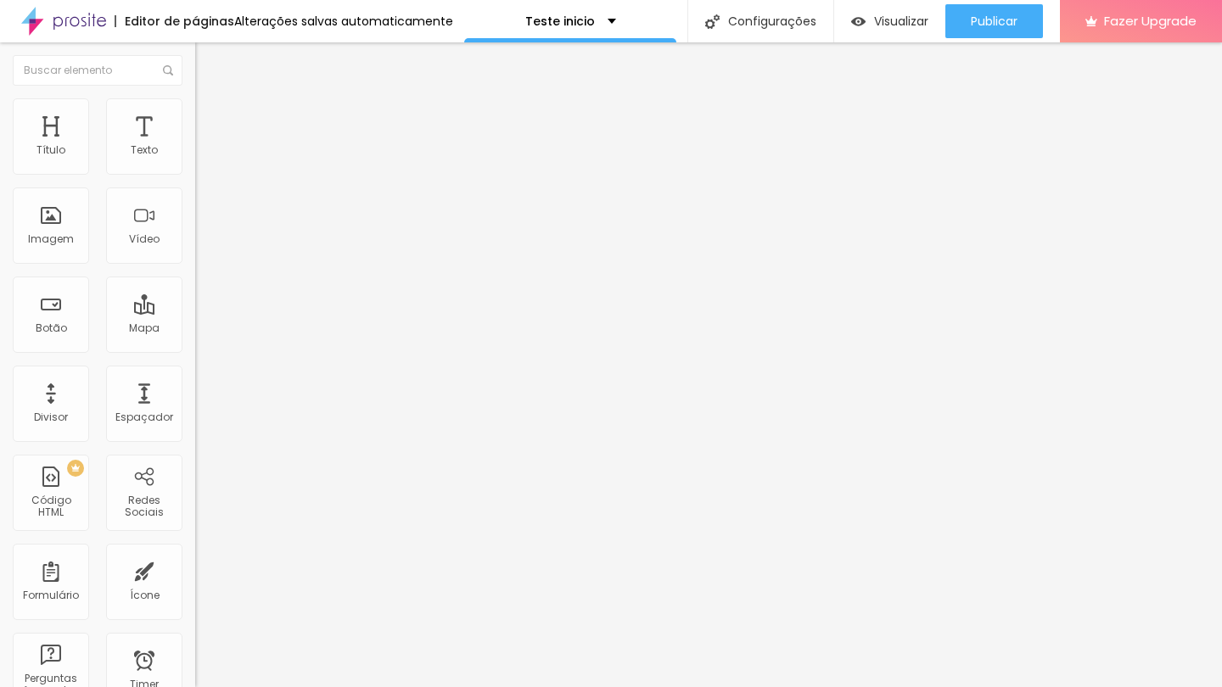
type input "90"
type input "91"
type input "92"
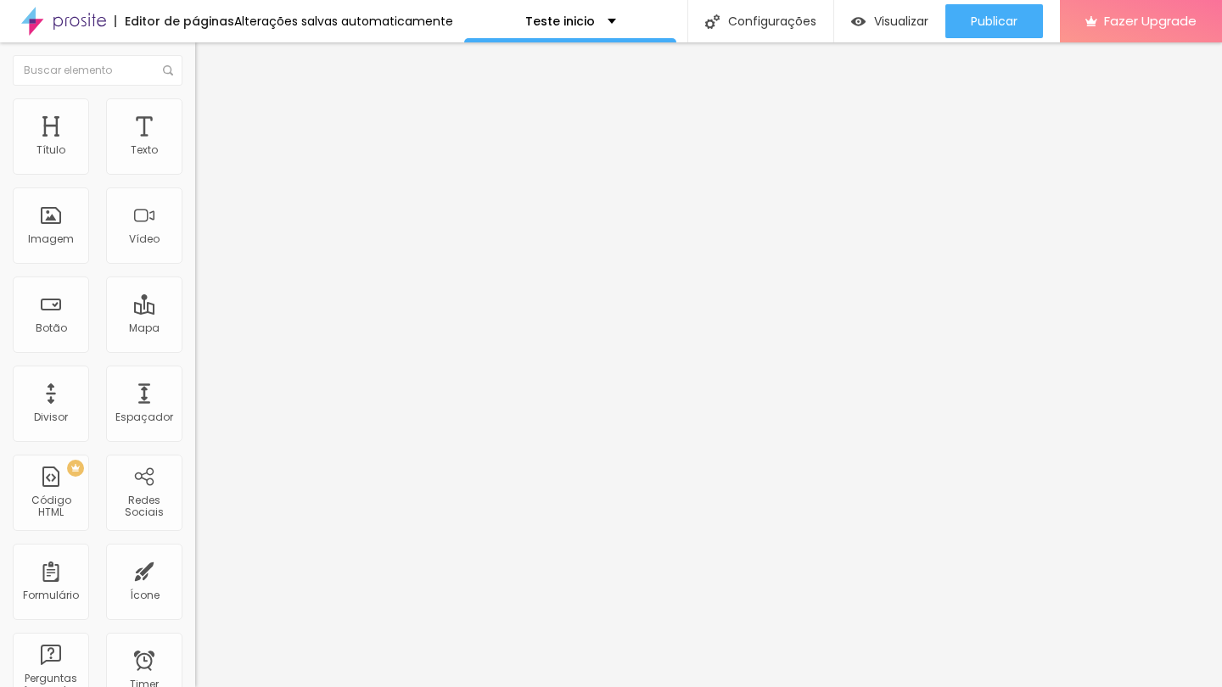
type input "92"
type input "91"
type input "90"
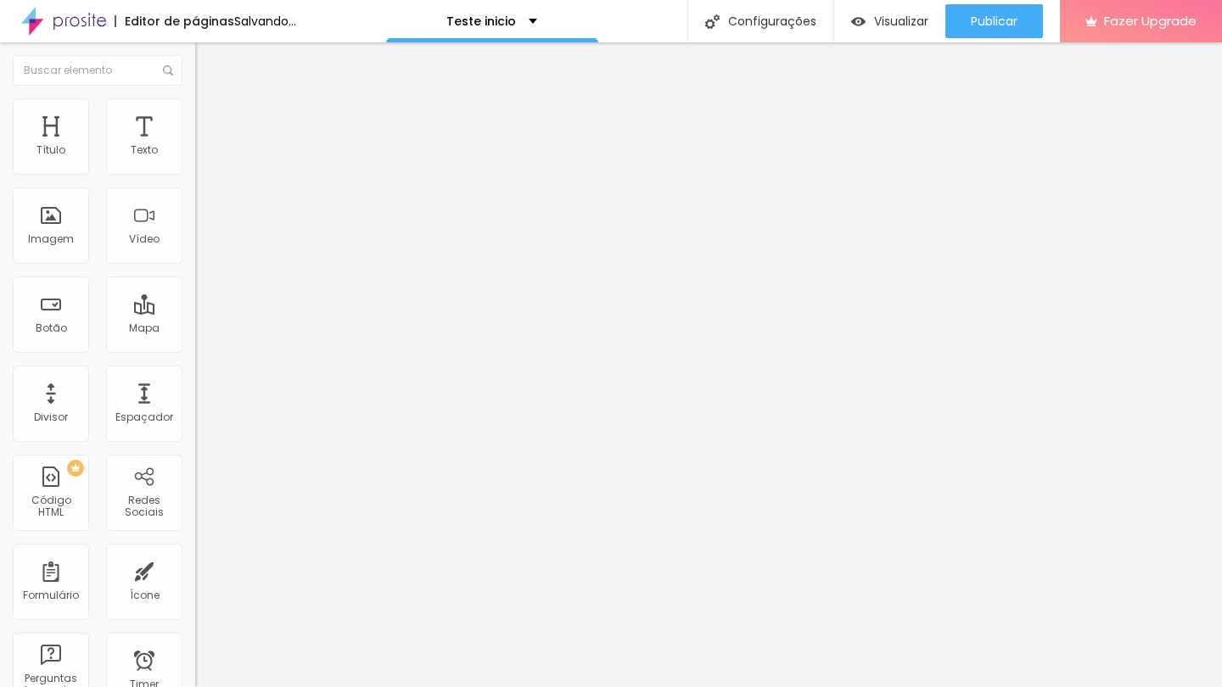
type input "89"
type input "90"
type input "91"
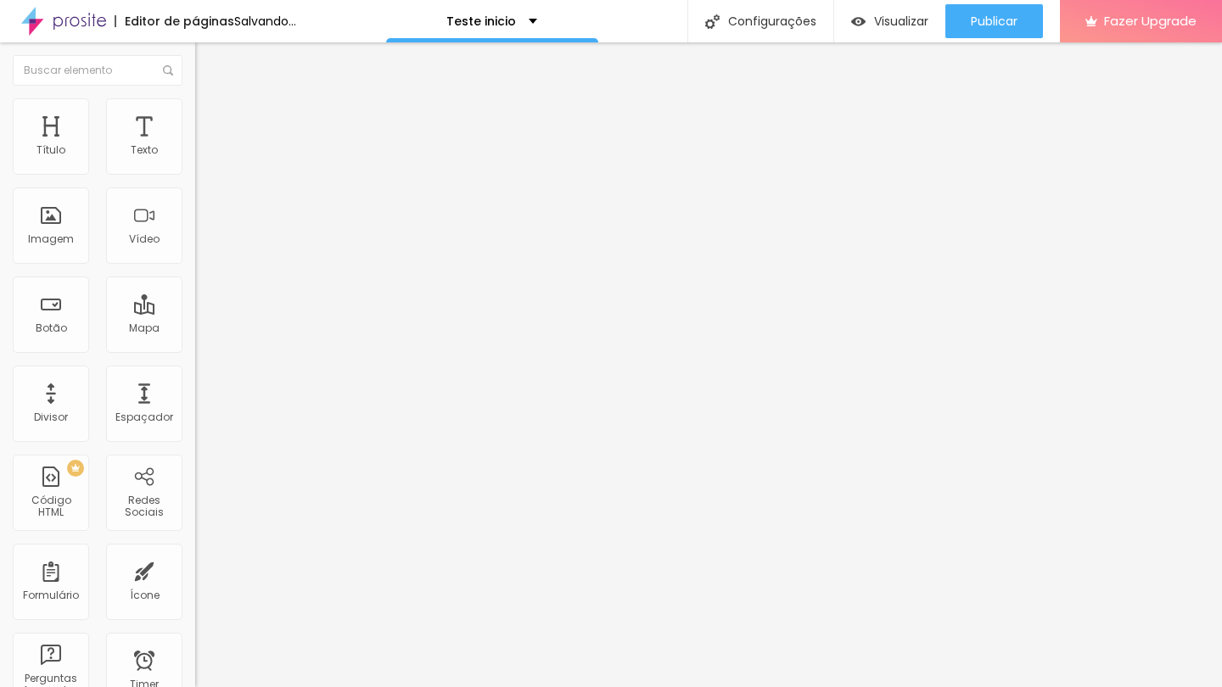
type input "91"
type input "92"
type input "93"
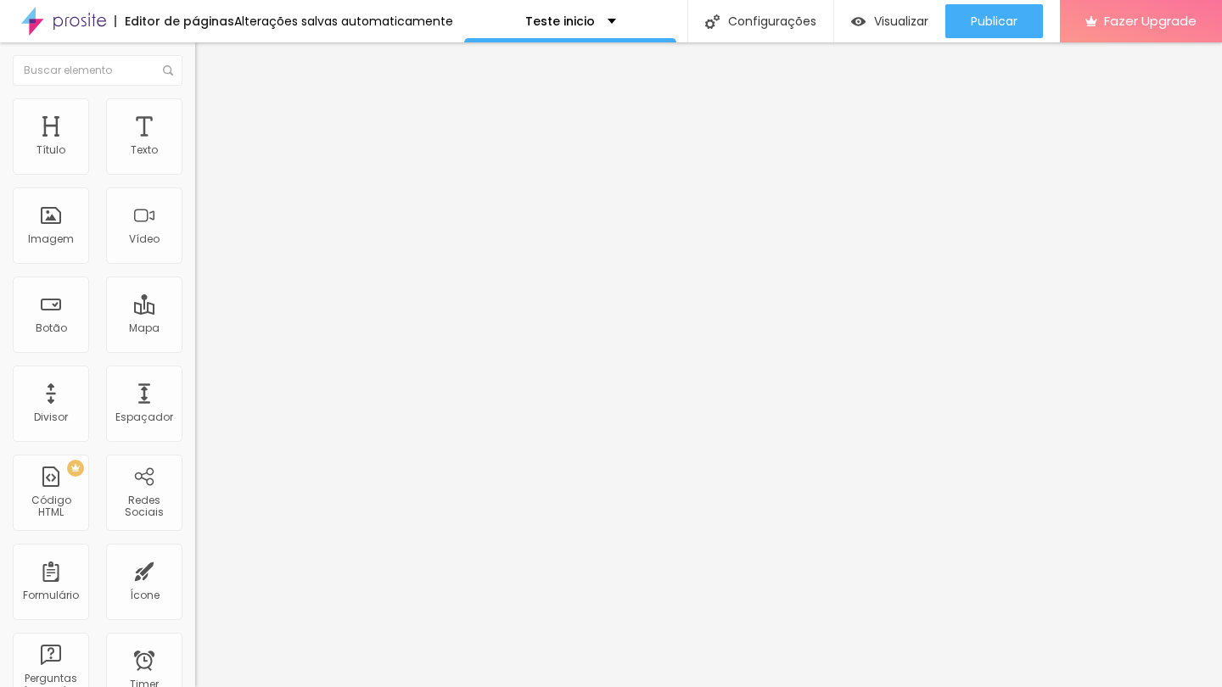
type input "97"
type input "100"
drag, startPoint x: 120, startPoint y: 187, endPoint x: 191, endPoint y: 192, distance: 70.6
type input "100"
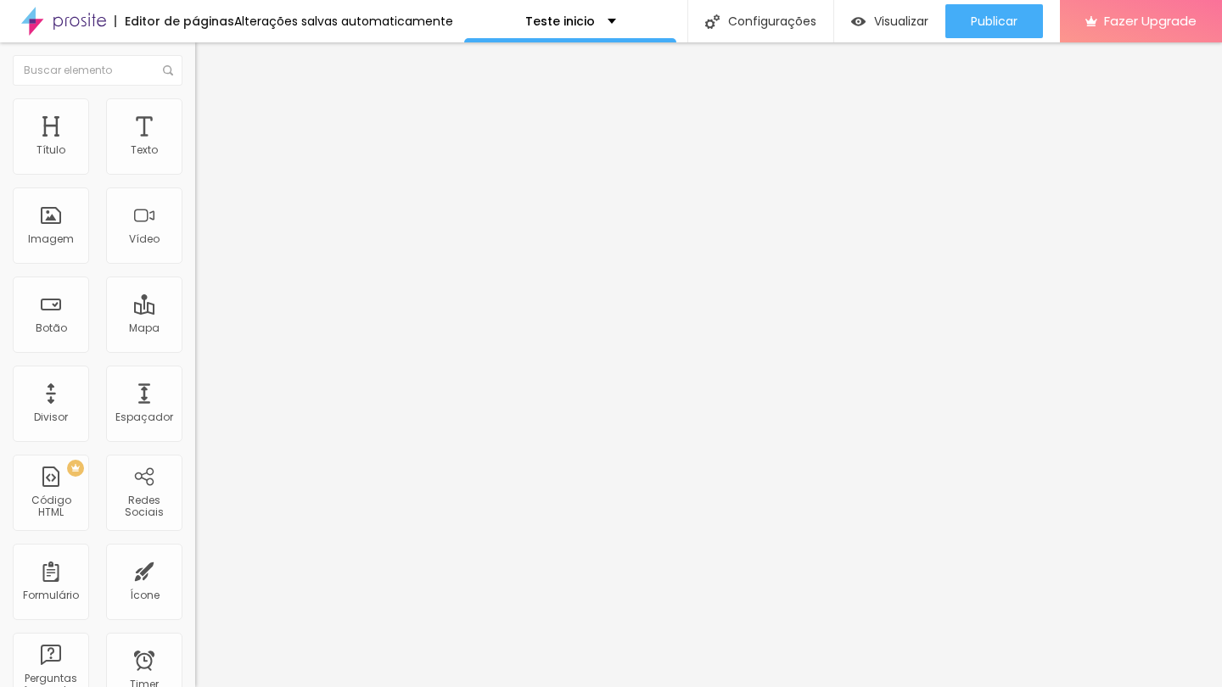
click at [195, 176] on div "Tamanho 100 px %" at bounding box center [292, 153] width 195 height 43
type input "99"
type input "98"
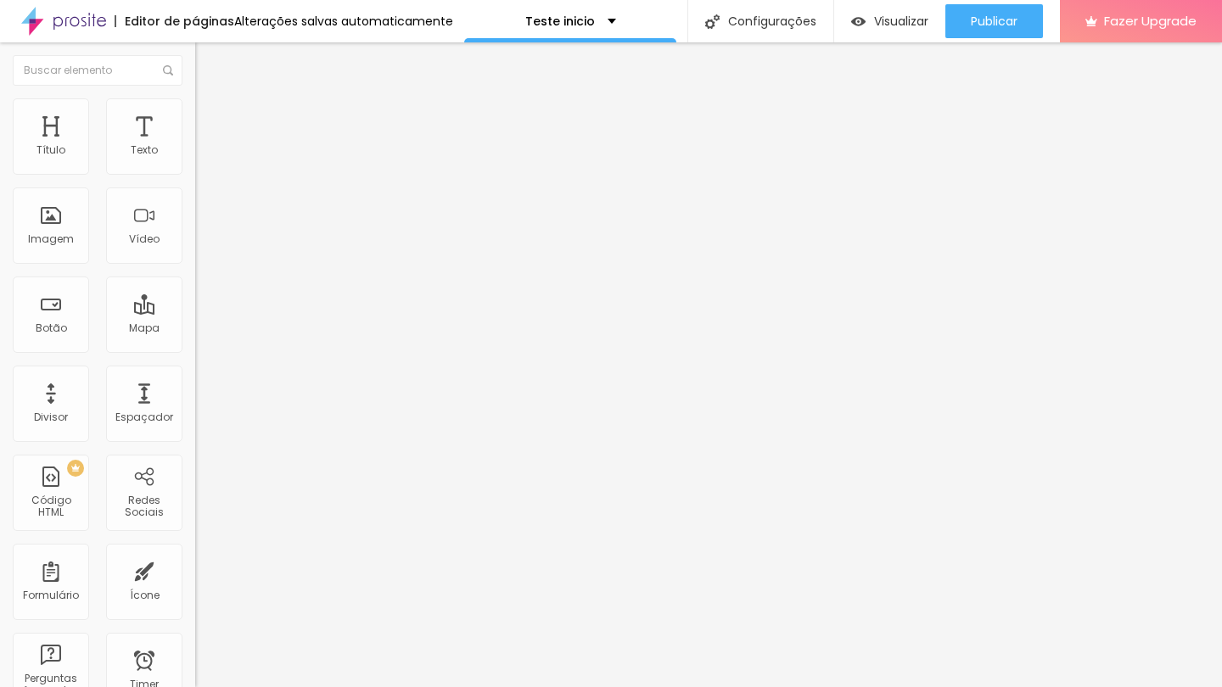
type input "97"
type input "96"
type input "95"
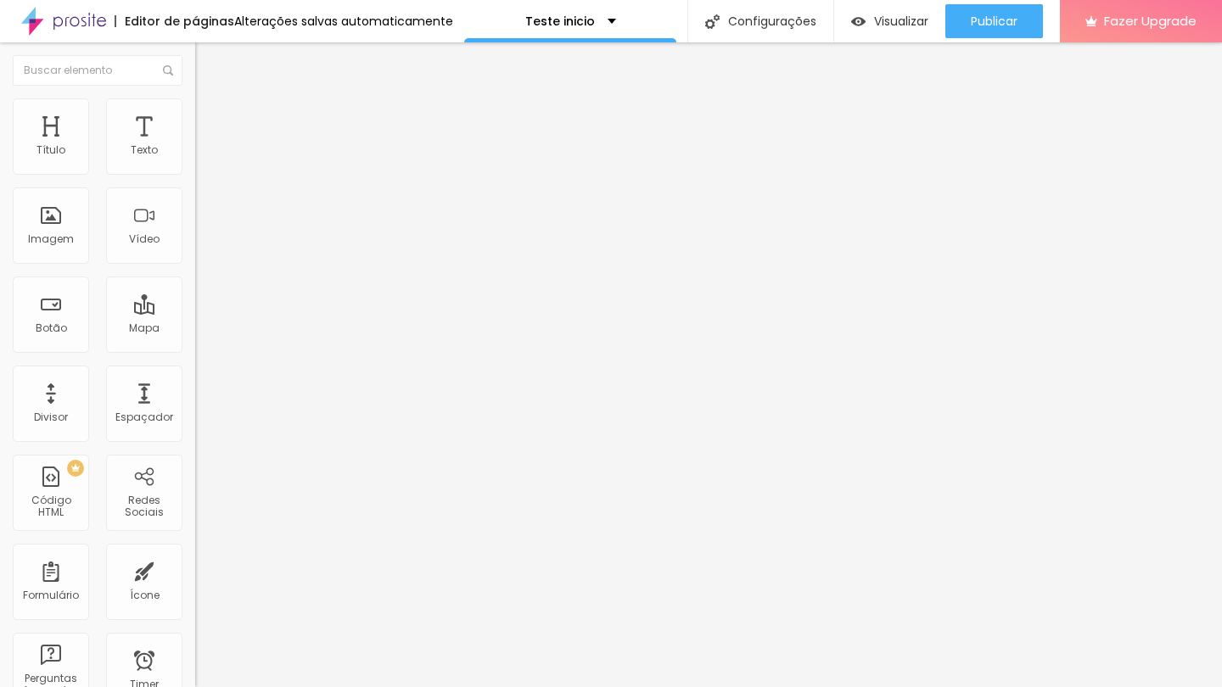
type input "95"
type input "94"
type input "93"
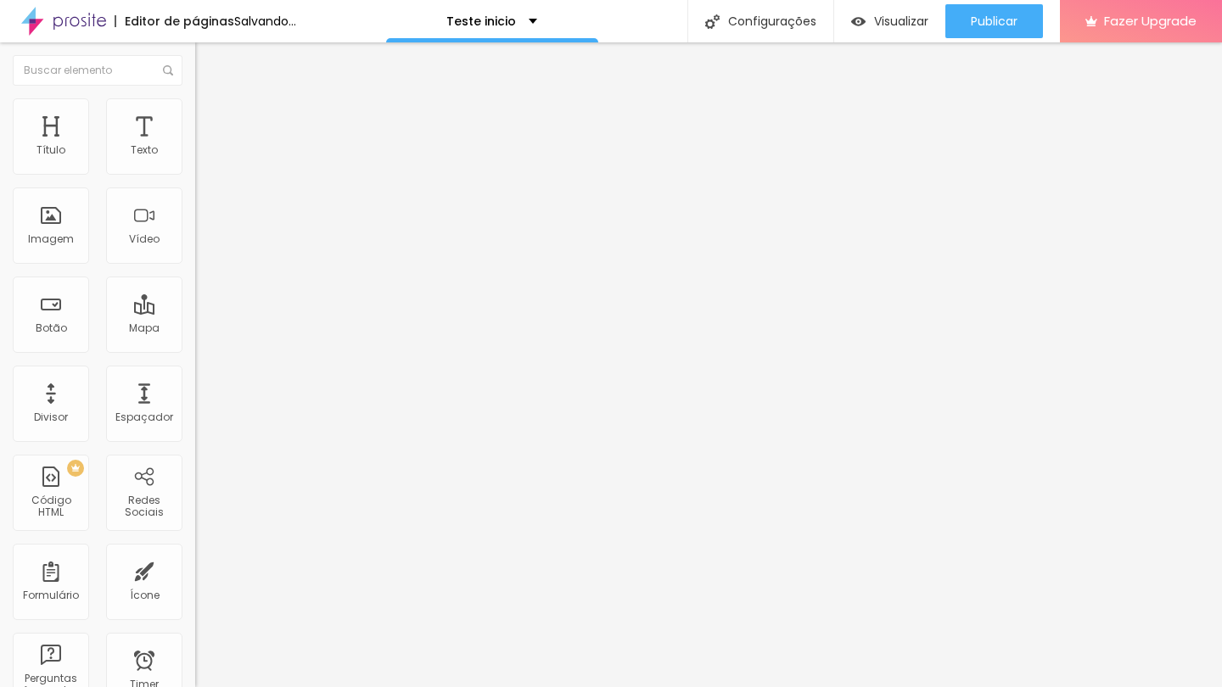
type input "92"
type input "91"
type input "90"
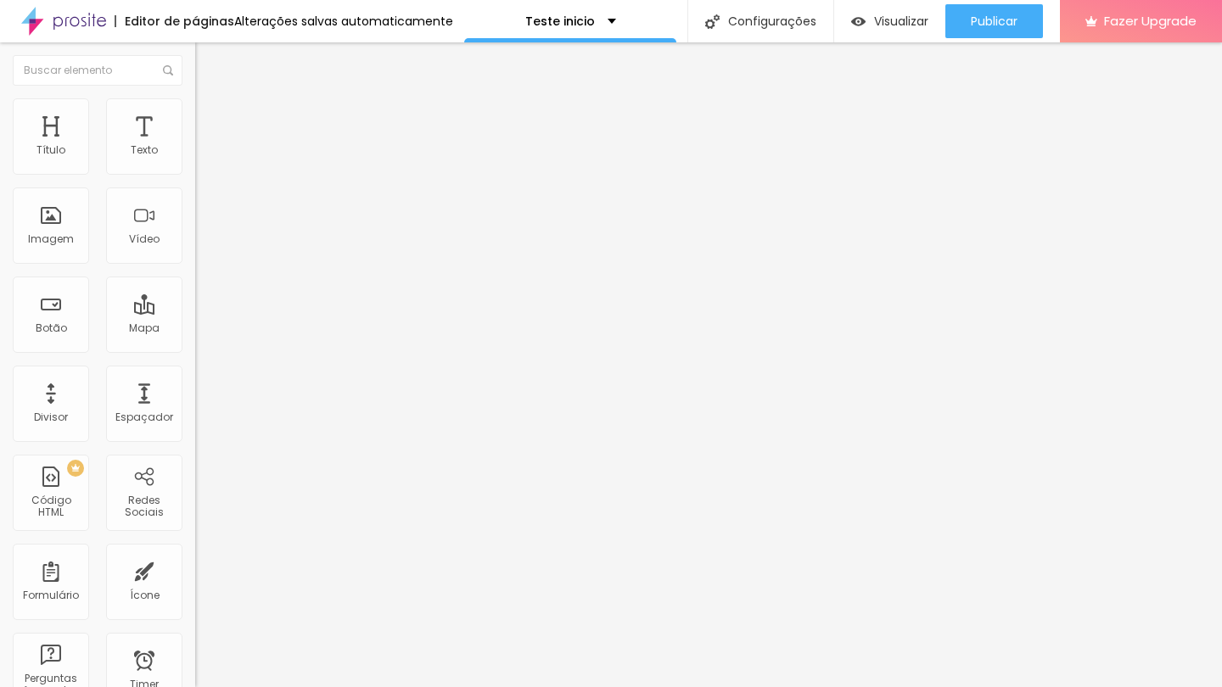
type input "90"
type input "89"
type input "88"
drag, startPoint x: 176, startPoint y: 182, endPoint x: 150, endPoint y: 184, distance: 25.5
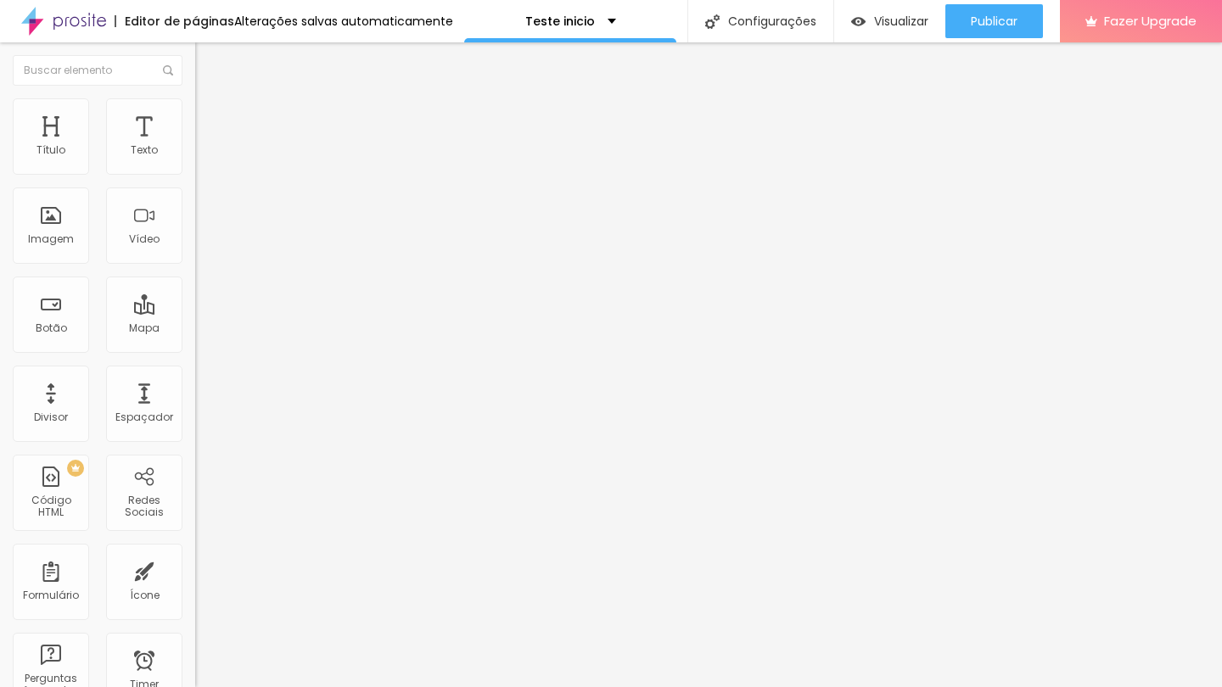
type input "88"
click at [195, 174] on input "range" at bounding box center [249, 167] width 109 height 14
click at [195, 422] on div "Editar Coluna Conteúdo Estilo Avançado Alinhamento" at bounding box center [292, 364] width 195 height 645
click at [210, 117] on span "Estilo" at bounding box center [223, 110] width 26 height 14
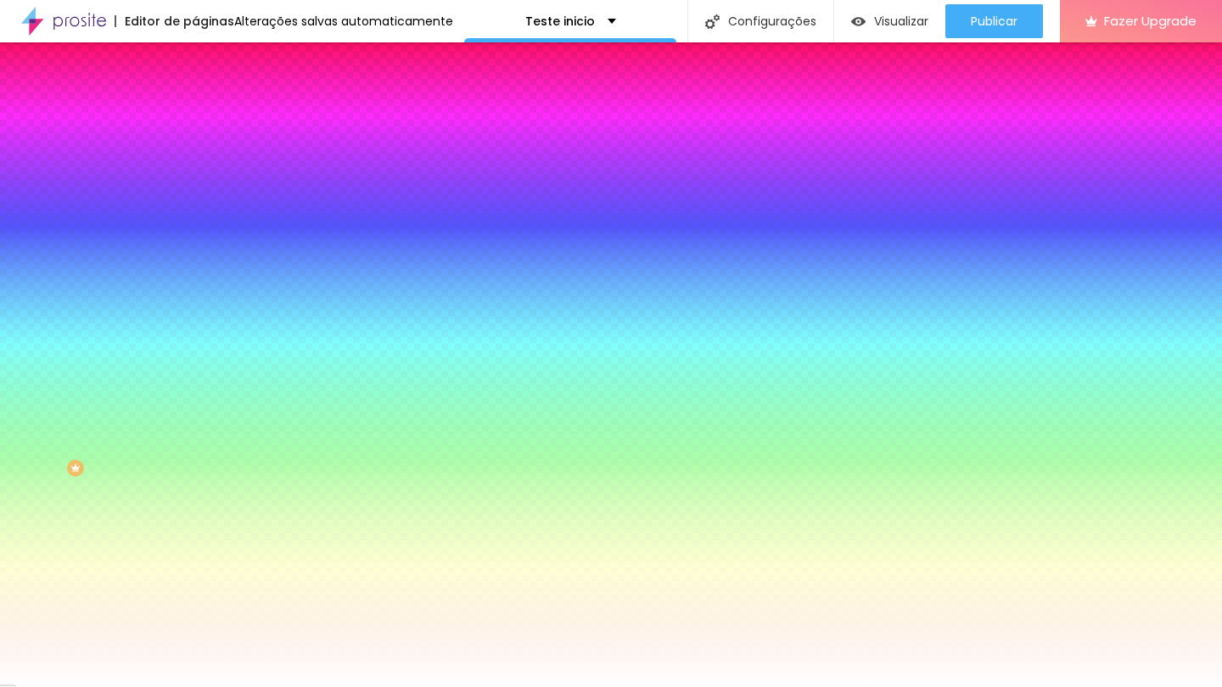
click at [210, 120] on span "Avançado" at bounding box center [238, 127] width 56 height 14
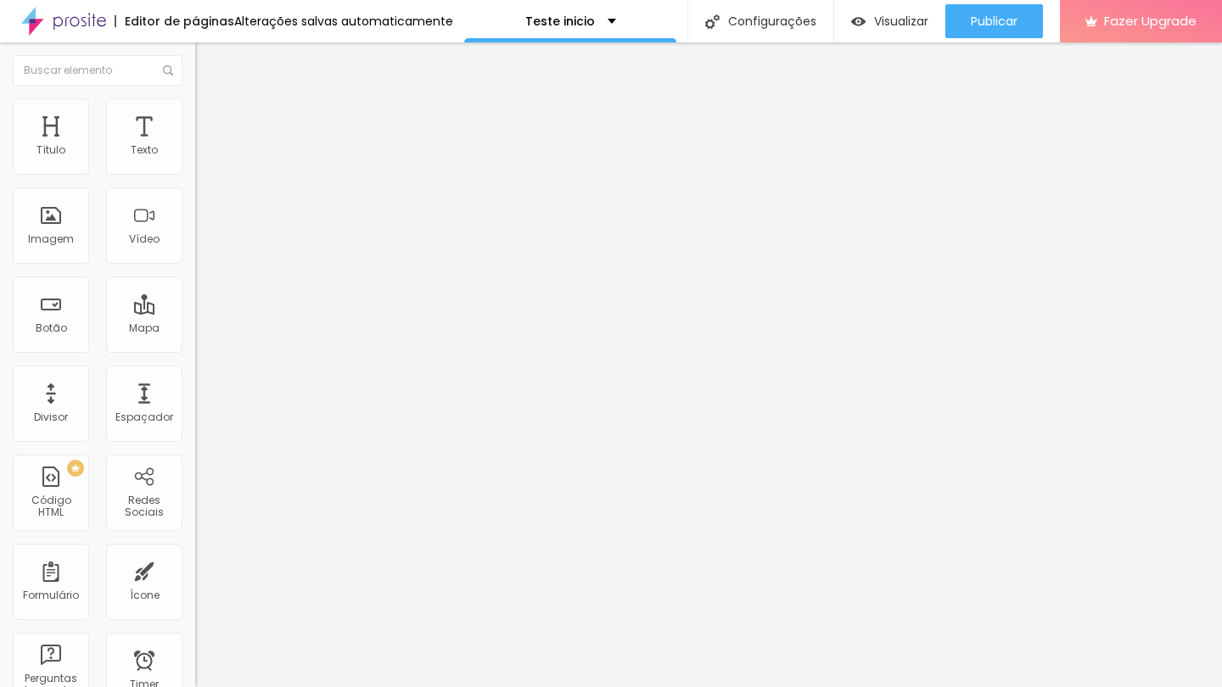
click at [195, 70] on button "Editar Coluna" at bounding box center [292, 61] width 195 height 39
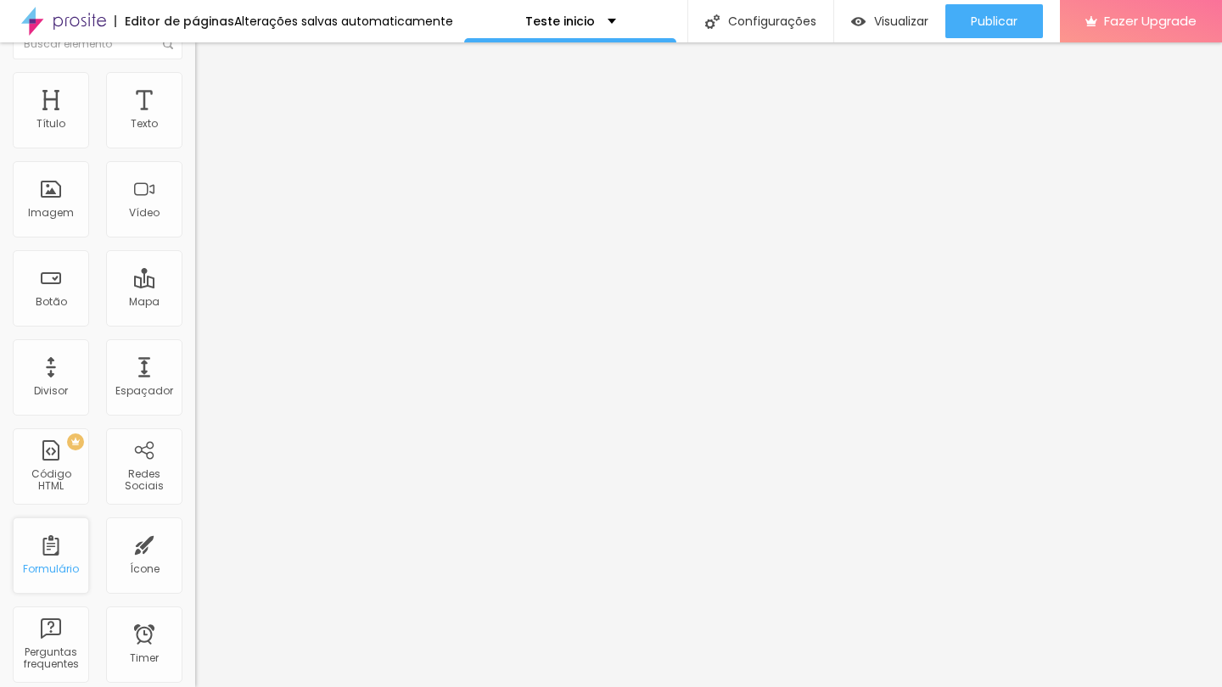
scroll to position [210, 0]
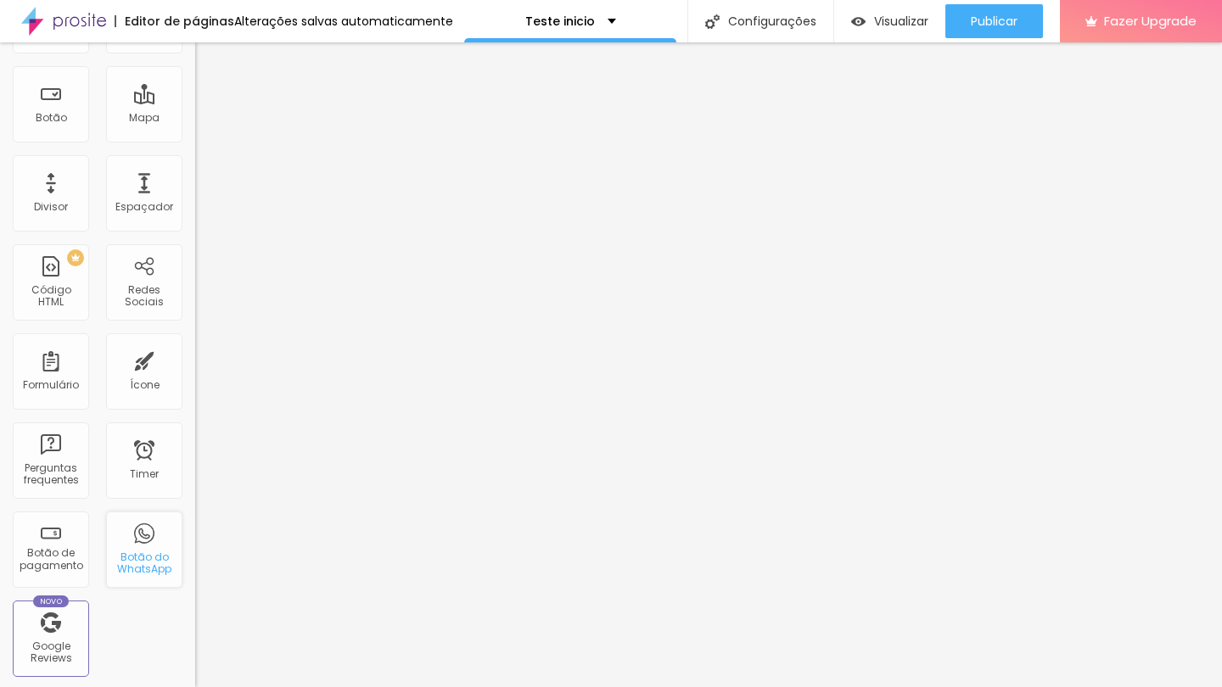
click at [144, 552] on div "Botão do WhatsApp" at bounding box center [144, 550] width 76 height 76
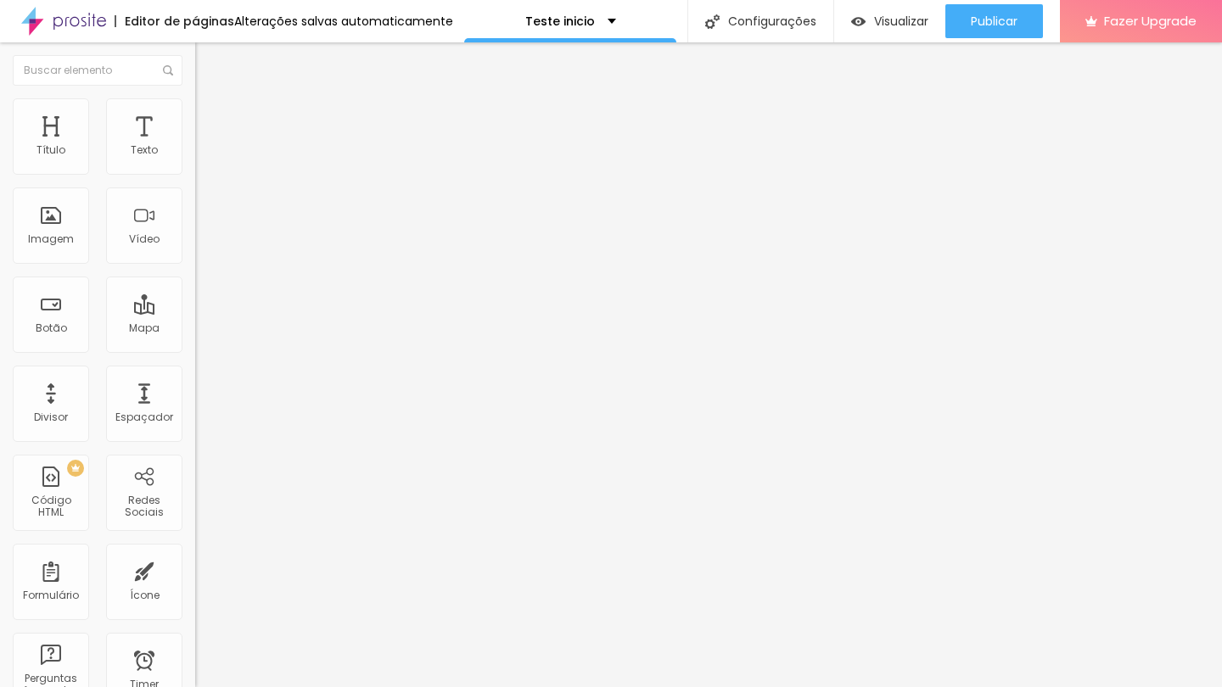
click at [210, 117] on span "Estilo" at bounding box center [223, 110] width 26 height 14
click at [210, 120] on span "Avançado" at bounding box center [238, 127] width 56 height 14
click at [210, 100] on span "Conteúdo" at bounding box center [236, 93] width 53 height 14
click at [195, 115] on img at bounding box center [202, 122] width 15 height 15
type input "11"
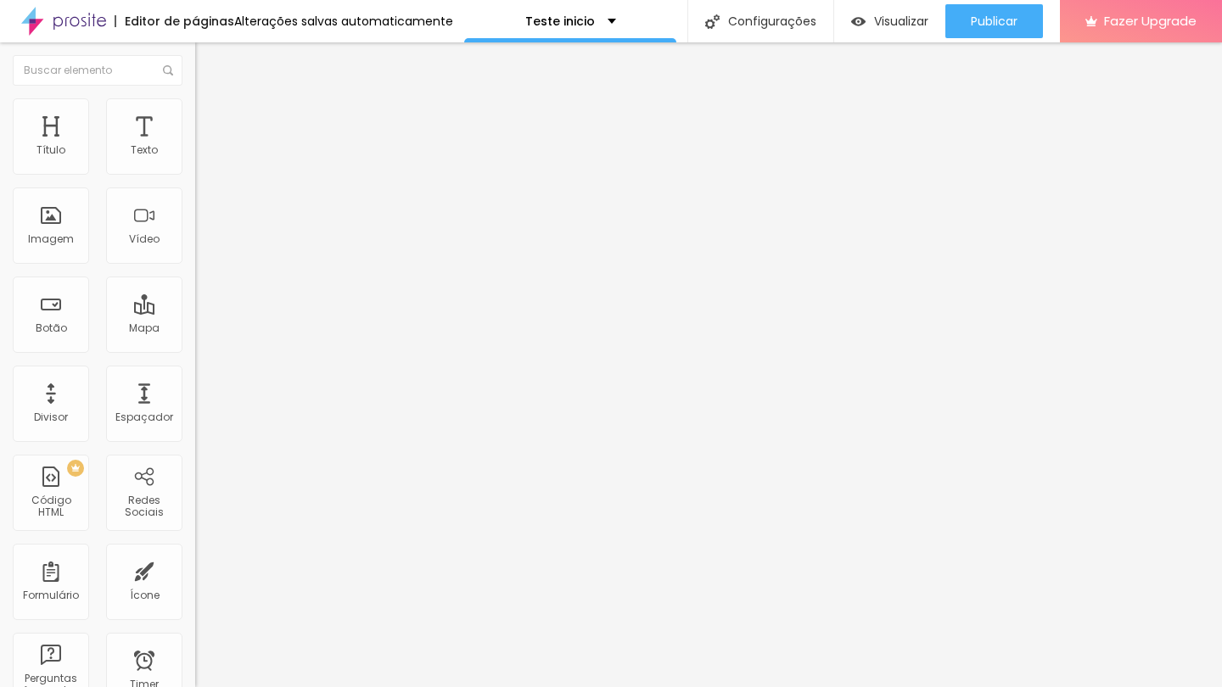
type input "11"
type input "16"
type input "25"
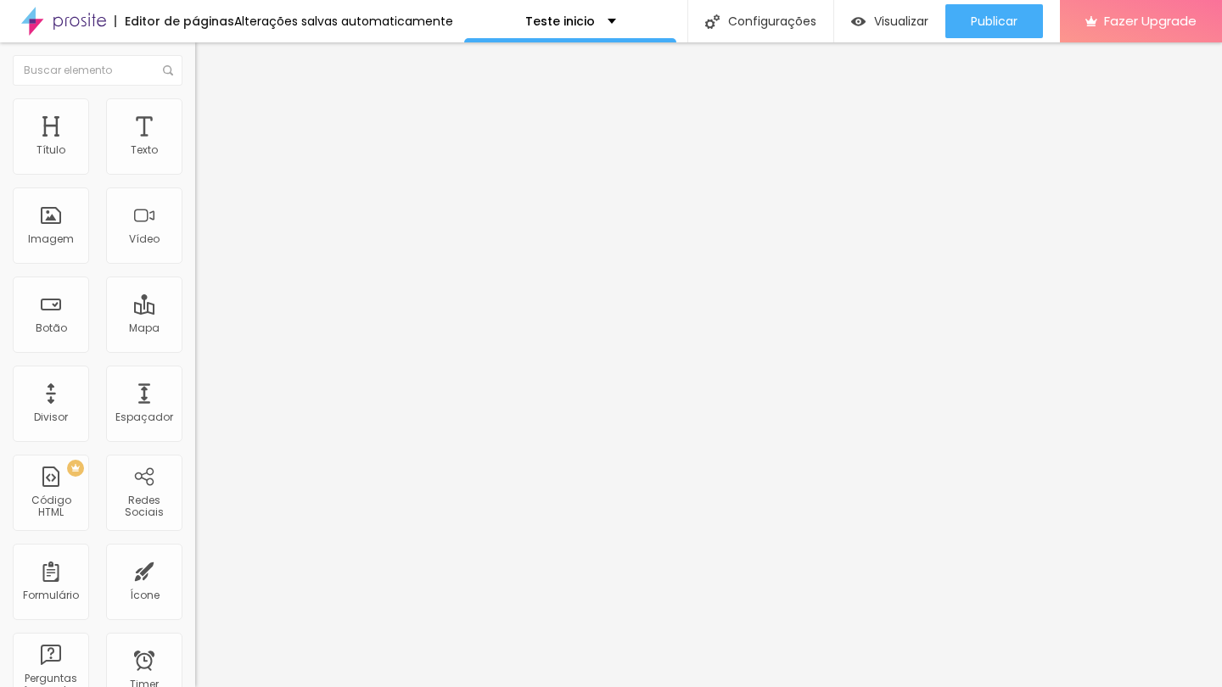
type input "27"
type input "30"
type input "33"
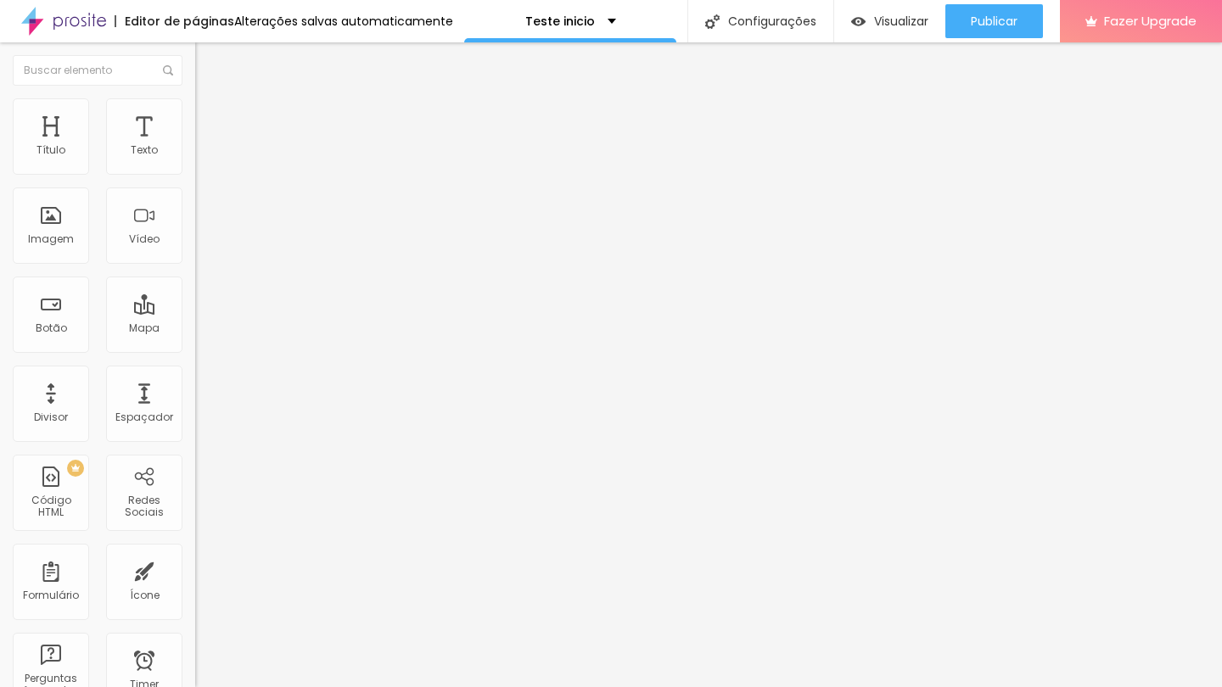
type input "33"
type input "34"
type input "33"
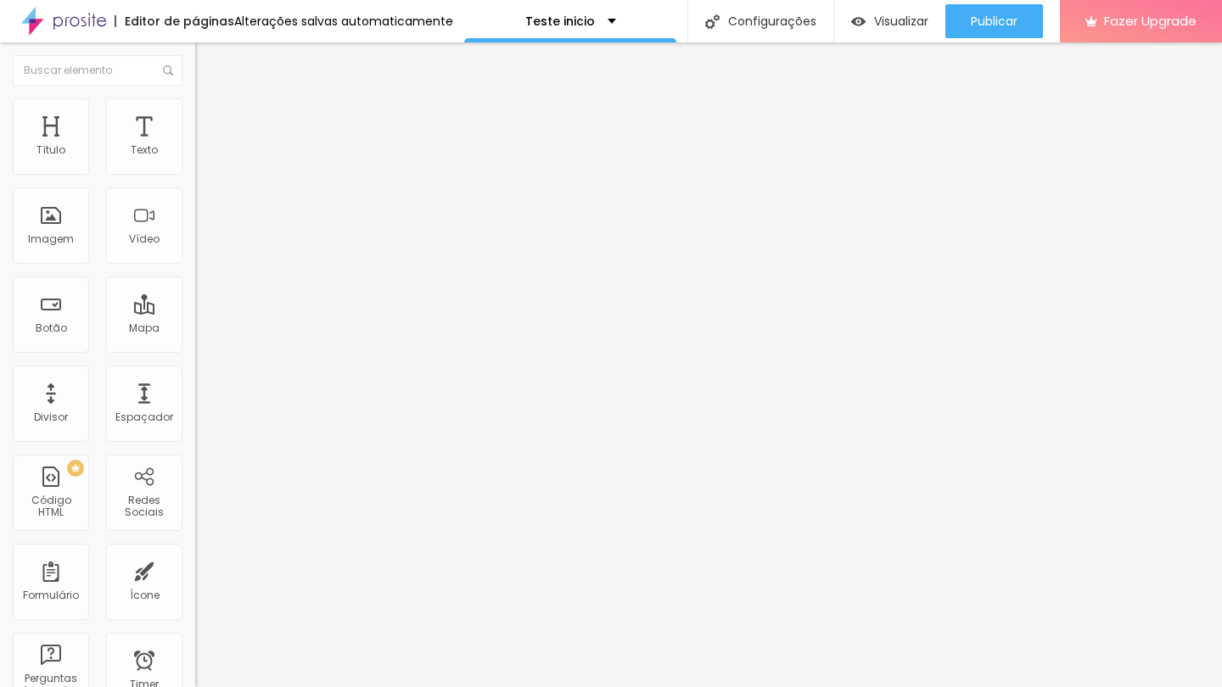
type input "32"
type input "31"
type input "30"
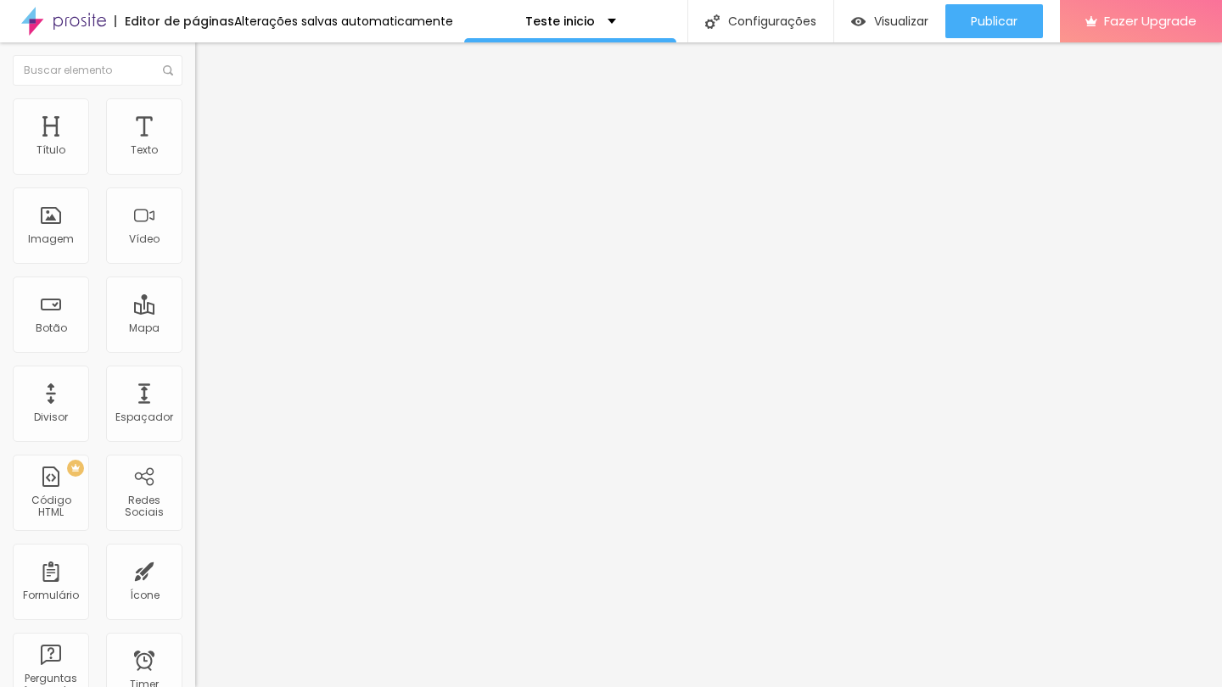
type input "30"
type input "27"
type input "25"
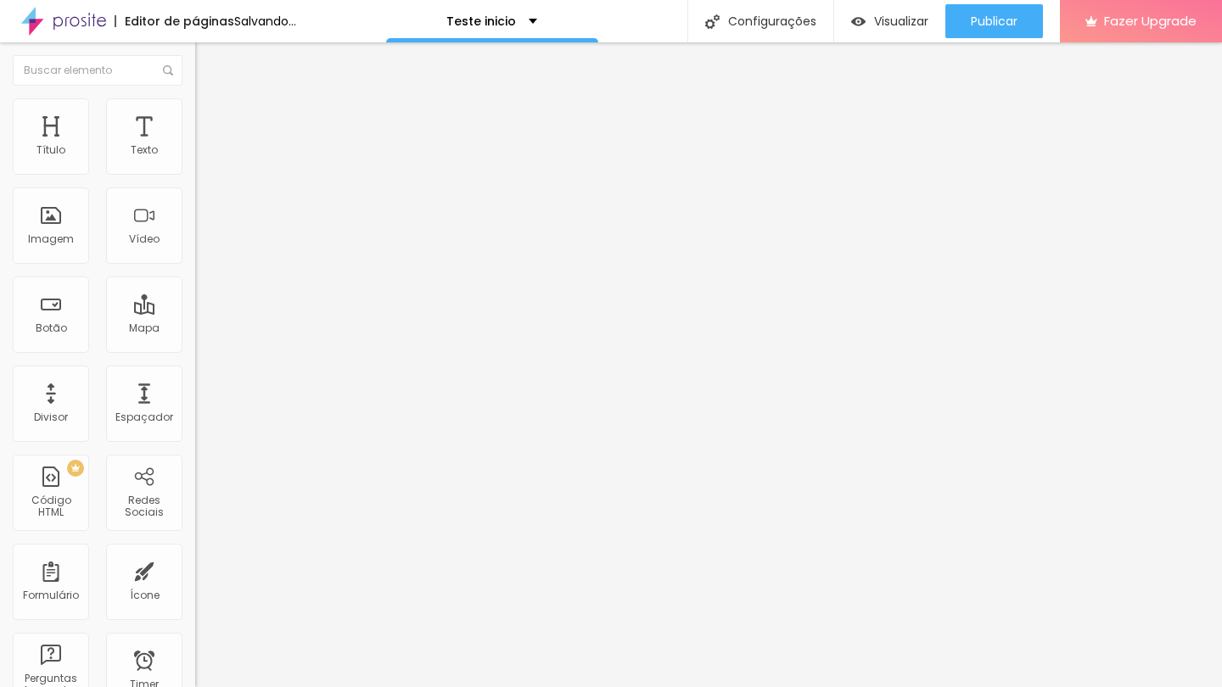
type input "22"
type input "17"
type input "16"
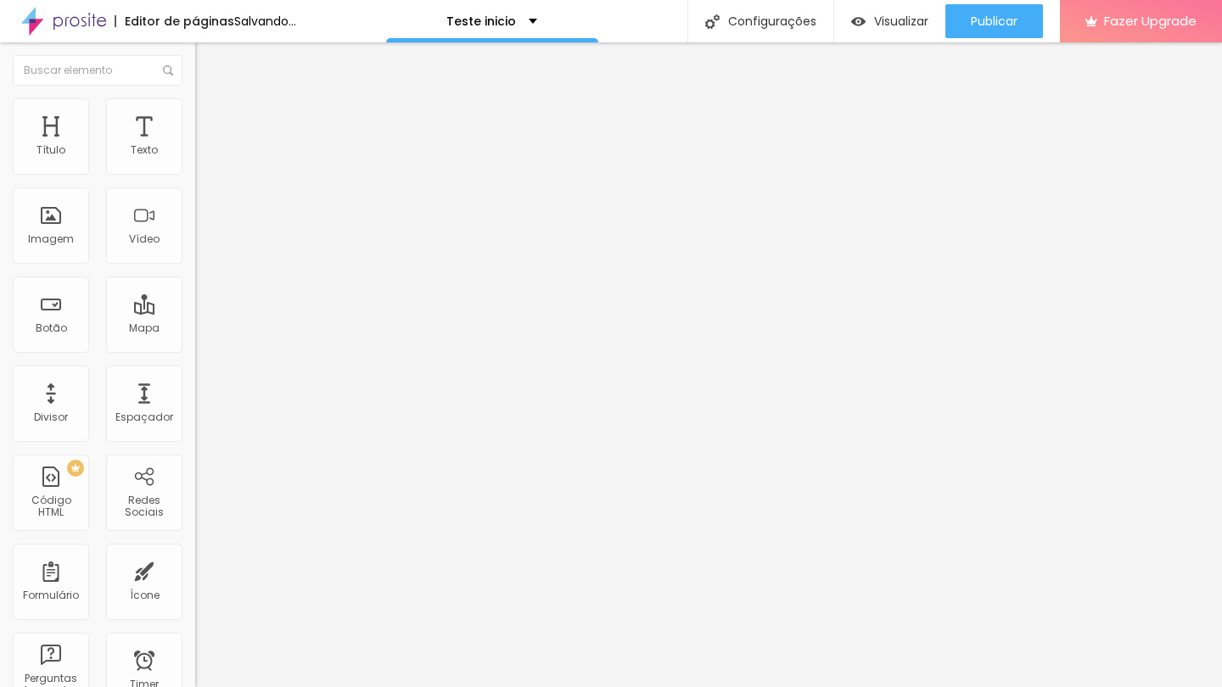
type input "16"
type input "15"
type input "13"
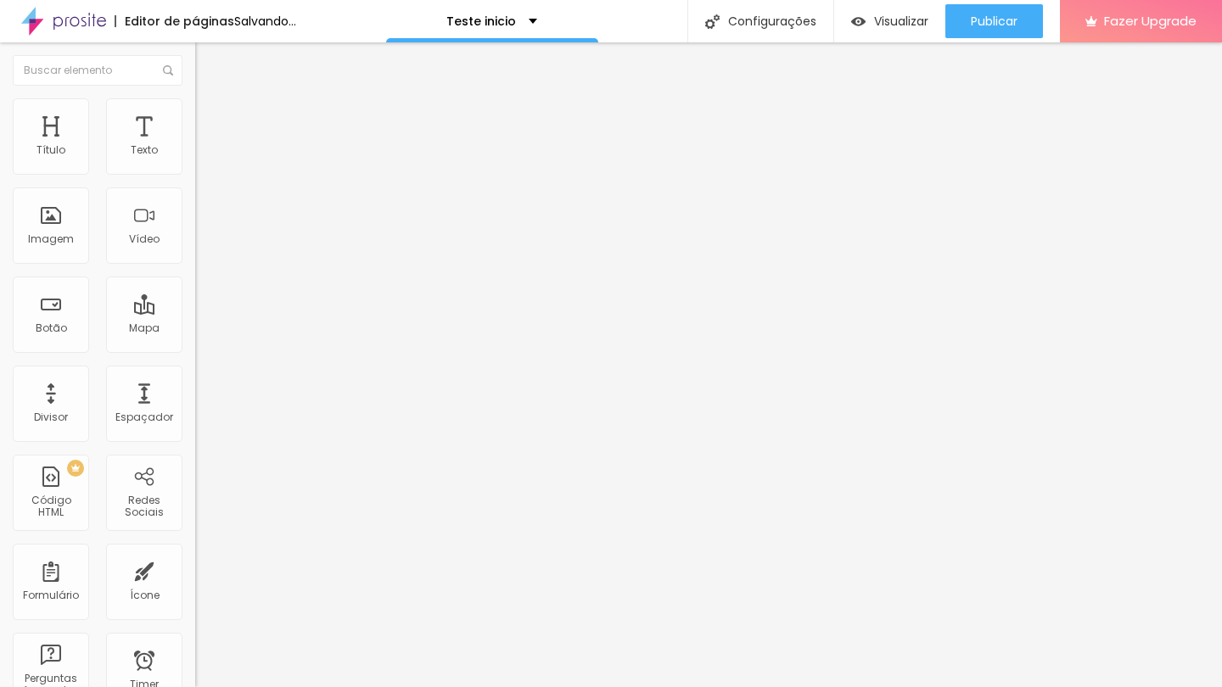
type input "12"
type input "11"
type input "7"
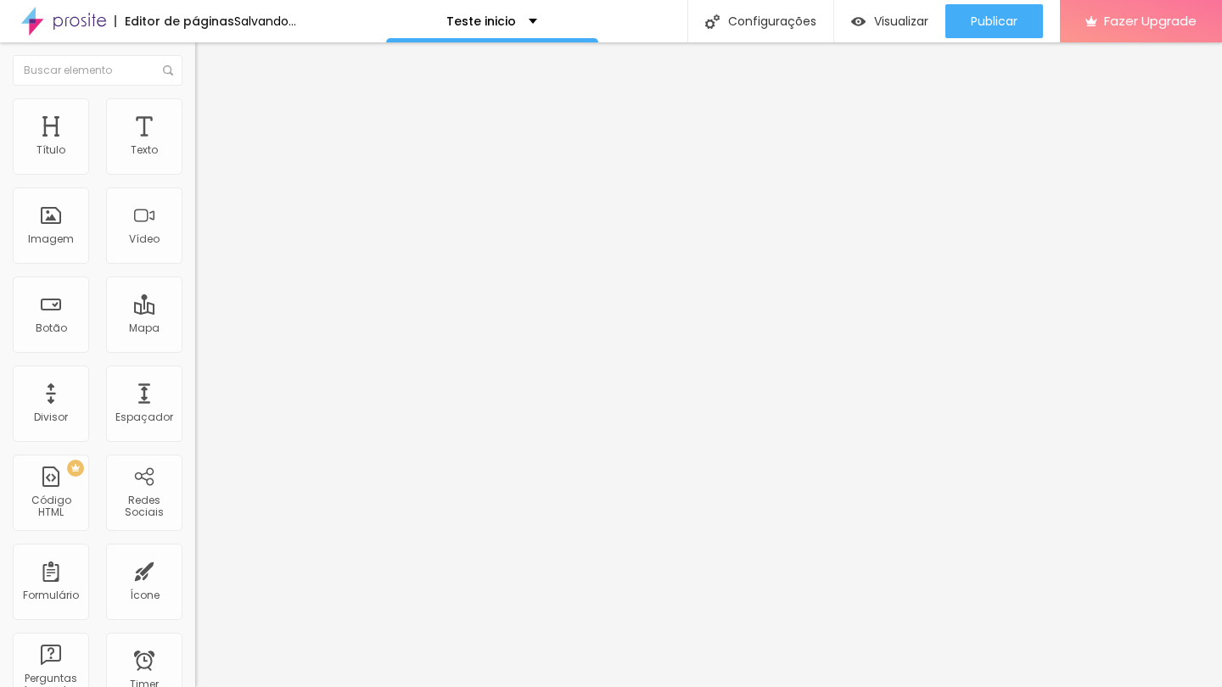
type input "7"
type input "0"
drag, startPoint x: 51, startPoint y: 168, endPoint x: 26, endPoint y: 170, distance: 24.7
type input "0"
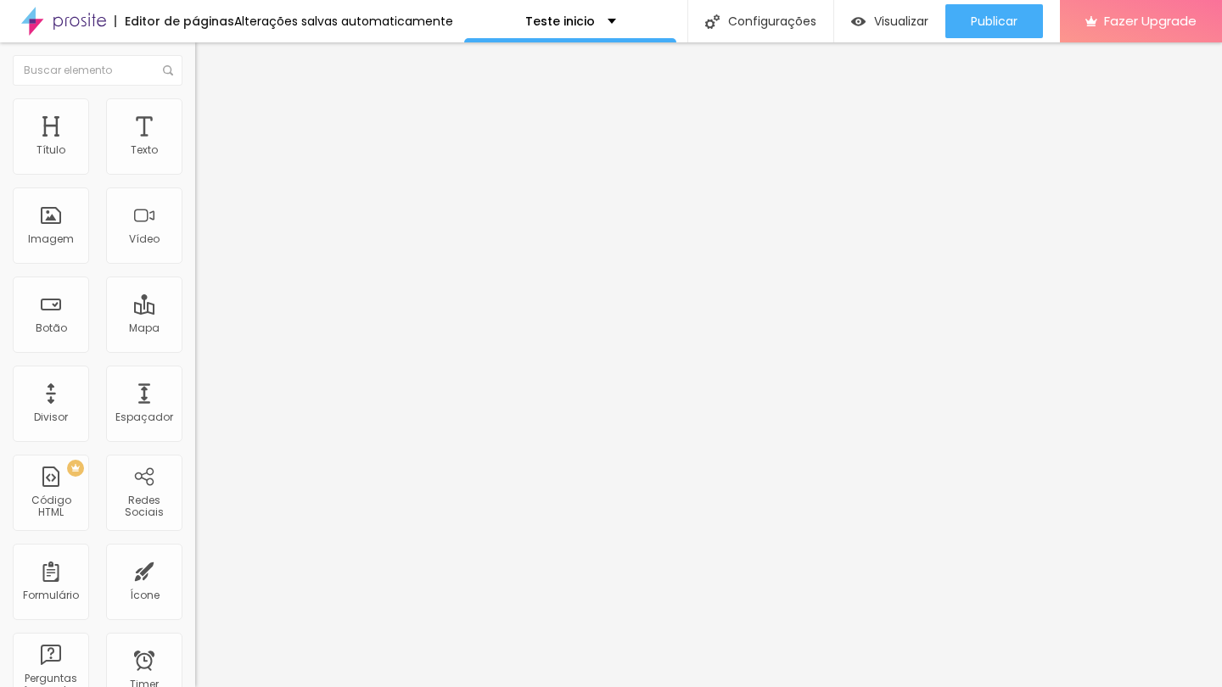
click at [195, 170] on div "0 Espaço de cima" at bounding box center [292, 252] width 195 height 240
type input "5"
type input "1"
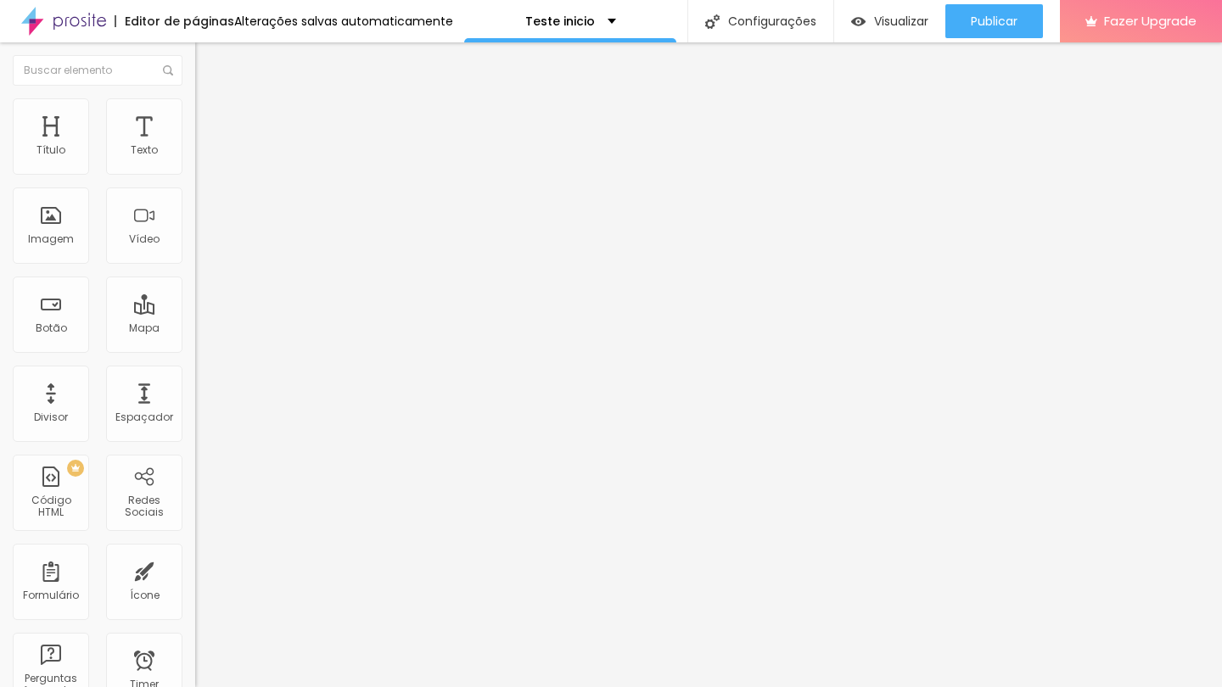
type input "0"
drag, startPoint x: 46, startPoint y: 205, endPoint x: 20, endPoint y: 206, distance: 26.3
type input "0"
click at [195, 372] on div "0 Espaço de baixo" at bounding box center [292, 492] width 195 height 240
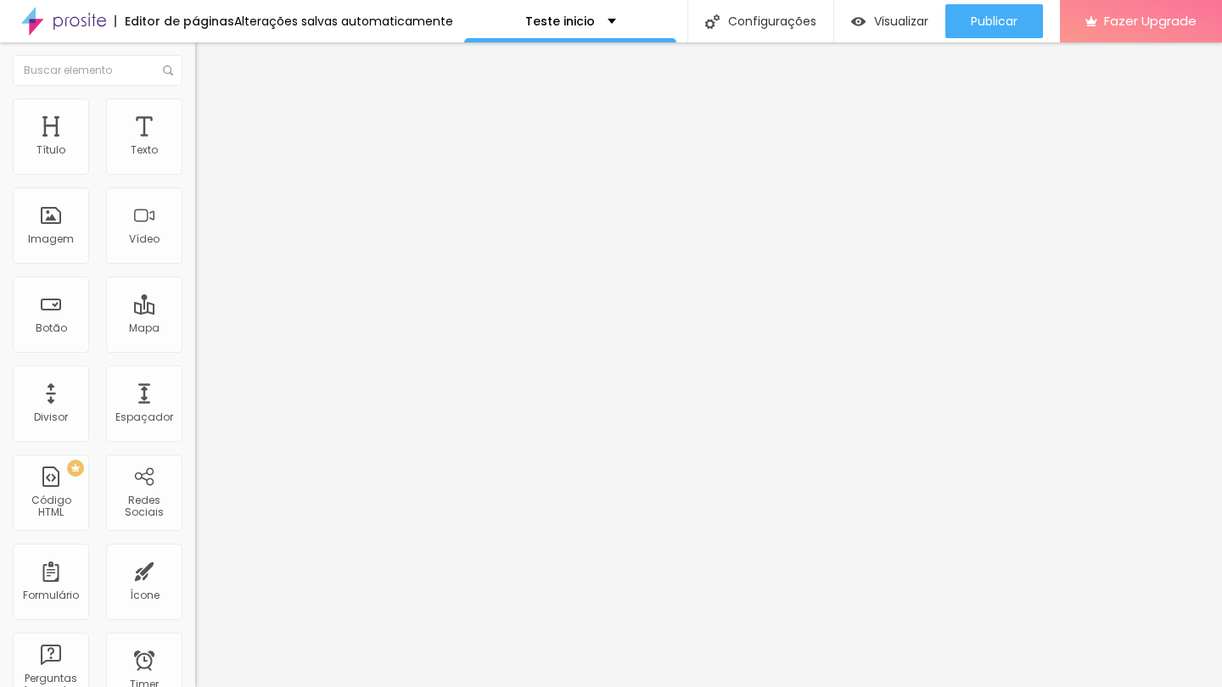
click at [210, 117] on span "Estilo" at bounding box center [223, 110] width 26 height 14
click at [210, 120] on span "Avançado" at bounding box center [238, 127] width 56 height 14
type input "4"
type input "0"
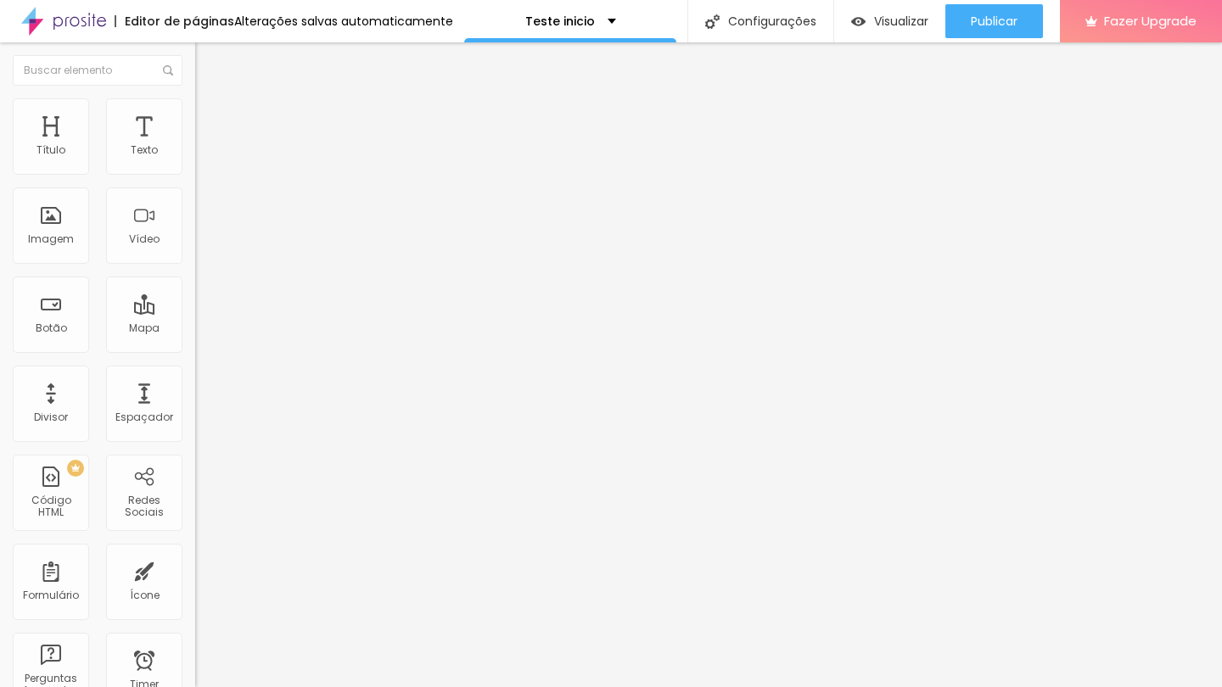
type input "0"
drag, startPoint x: 45, startPoint y: 204, endPoint x: 20, endPoint y: 205, distance: 24.6
type input "0"
click at [195, 372] on div "0 Espaço de baixo" at bounding box center [292, 492] width 195 height 240
type input "8"
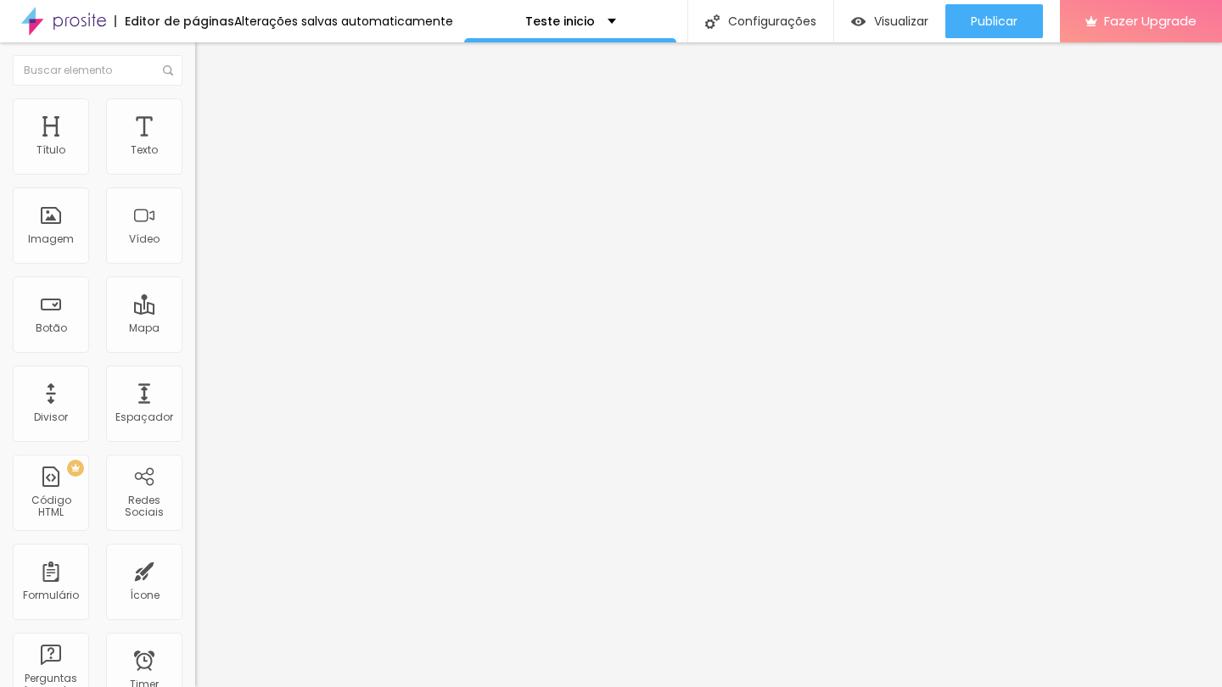
type input "8"
type input "2"
type input "0"
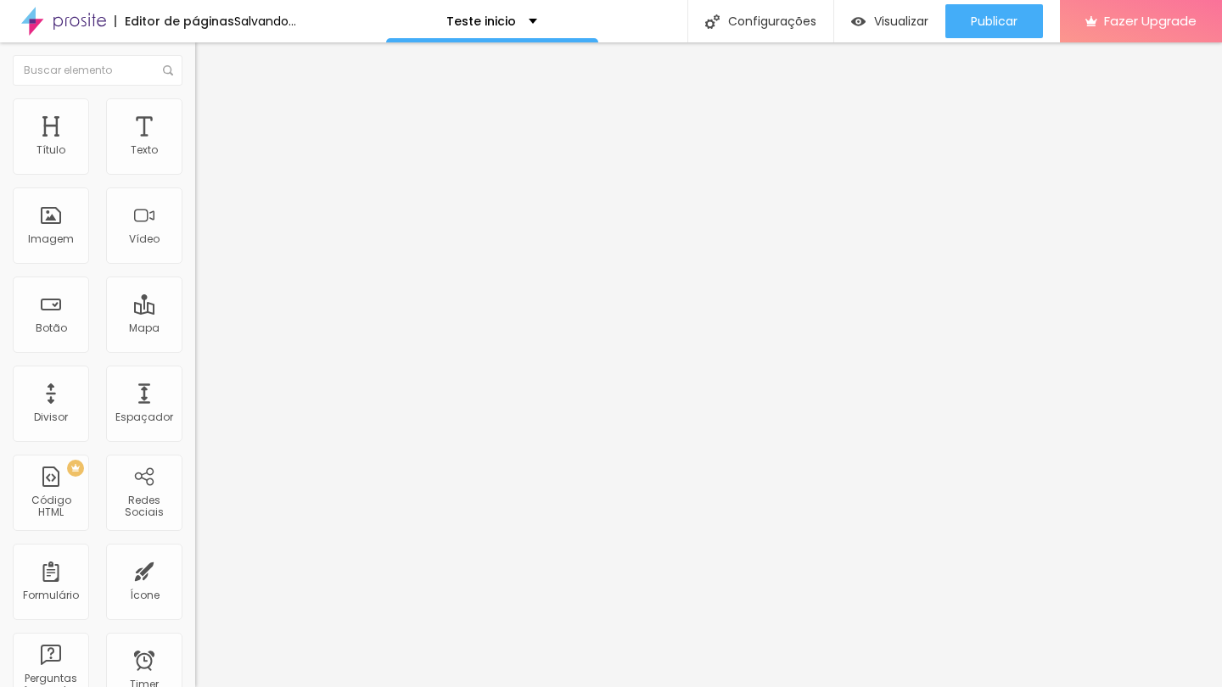
drag, startPoint x: 49, startPoint y: 169, endPoint x: 0, endPoint y: 171, distance: 49.3
type input "0"
click at [195, 171] on div "0 Espaço de cima 0 Espaço de baixo ID Html Classes Html Visível nos dispositivo…" at bounding box center [292, 488] width 195 height 713
click at [195, 115] on img at bounding box center [202, 122] width 15 height 15
click at [210, 117] on span "Estilo" at bounding box center [223, 110] width 26 height 14
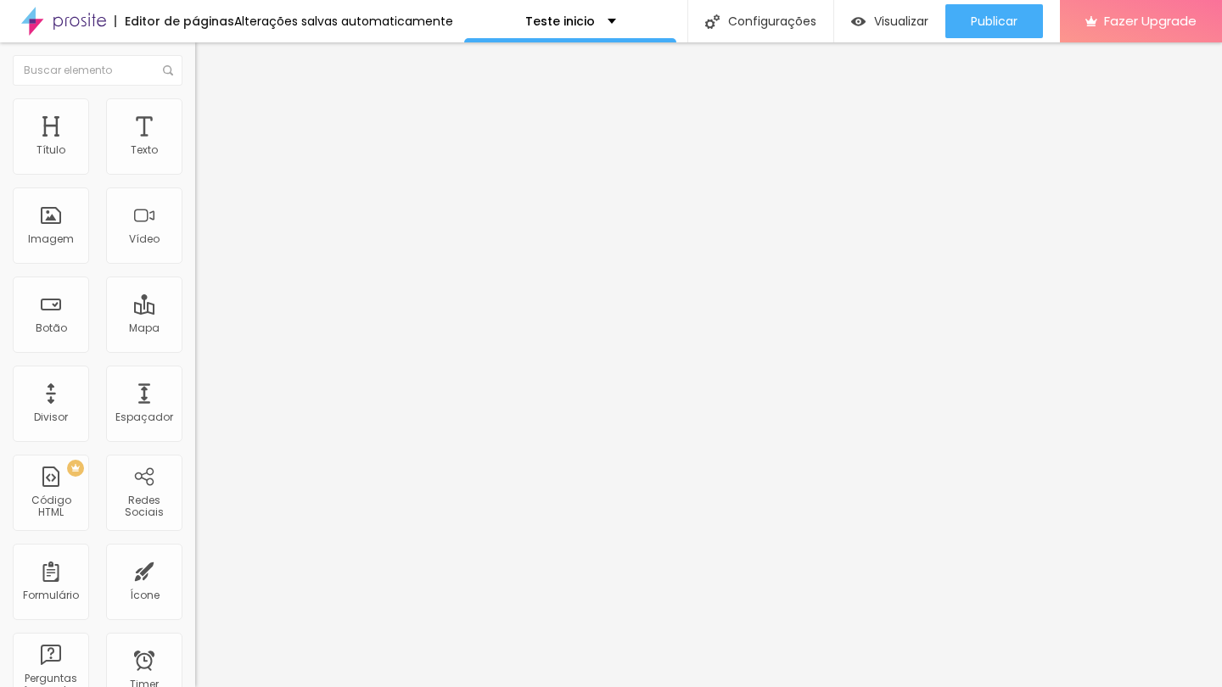
click at [210, 100] on span "Conteúdo" at bounding box center [236, 93] width 53 height 14
click at [195, 230] on img at bounding box center [201, 224] width 12 height 12
click at [195, 216] on img at bounding box center [201, 210] width 12 height 12
click at [210, 116] on span "Estilo" at bounding box center [223, 110] width 26 height 14
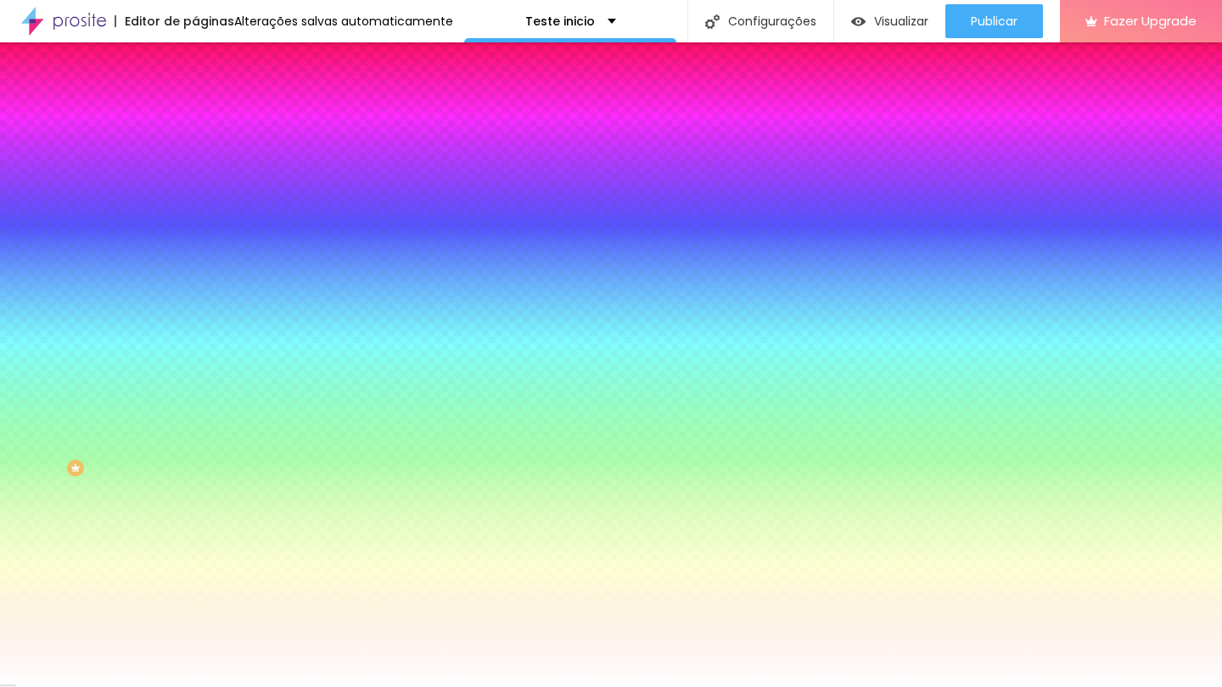
click at [210, 120] on span "Avançado" at bounding box center [238, 127] width 56 height 14
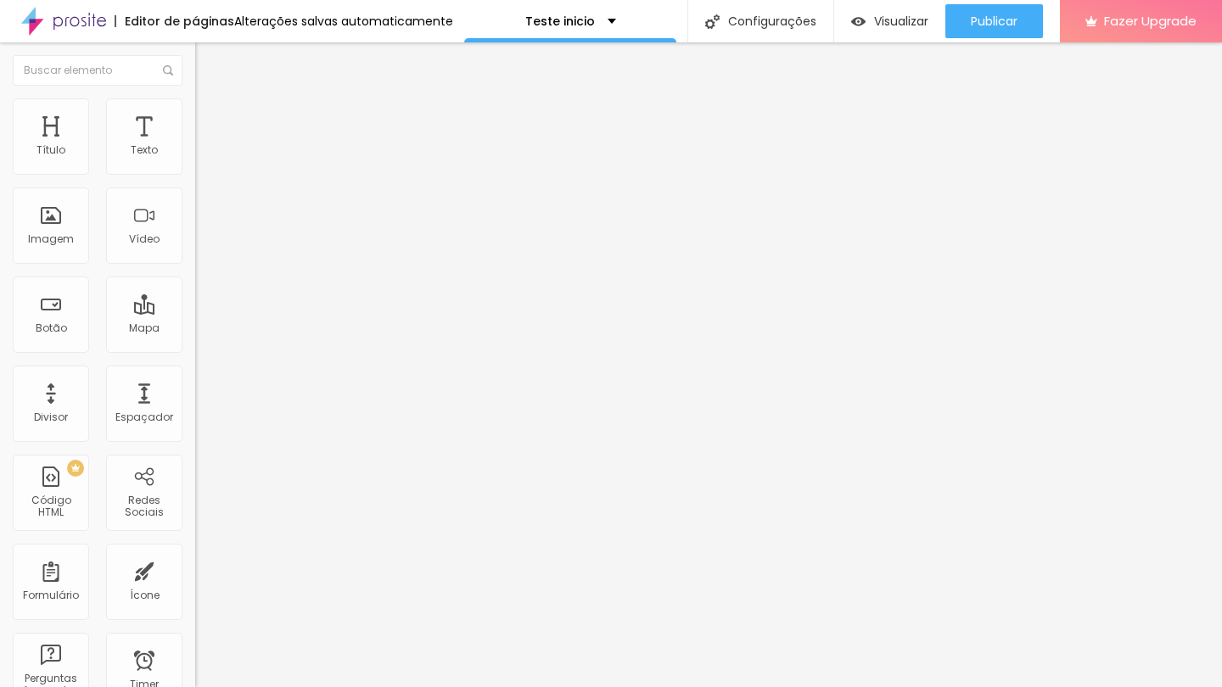
click at [195, 97] on img at bounding box center [202, 88] width 15 height 15
click at [195, 107] on img at bounding box center [202, 105] width 15 height 15
click at [195, 109] on ul "Conteúdo Estilo Avançado" at bounding box center [292, 106] width 195 height 51
click at [195, 109] on img at bounding box center [202, 105] width 15 height 15
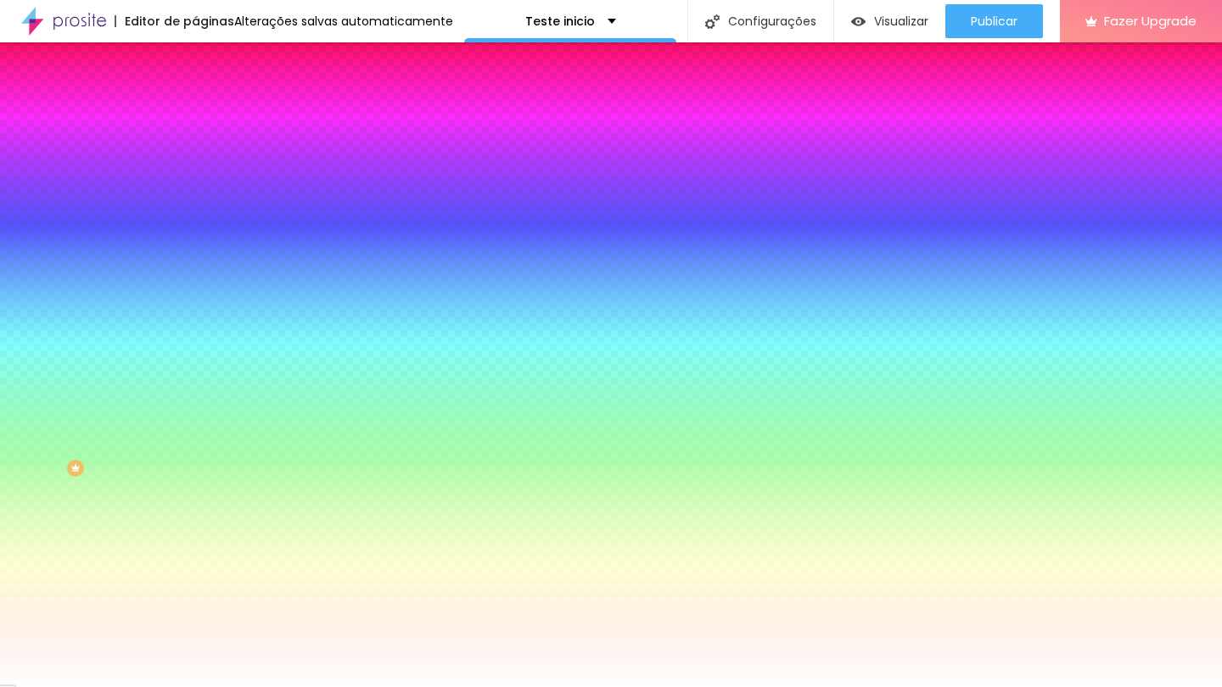
click at [195, 156] on span "Adicionar imagem" at bounding box center [249, 149] width 109 height 14
click at [210, 120] on span "Avançado" at bounding box center [238, 127] width 56 height 14
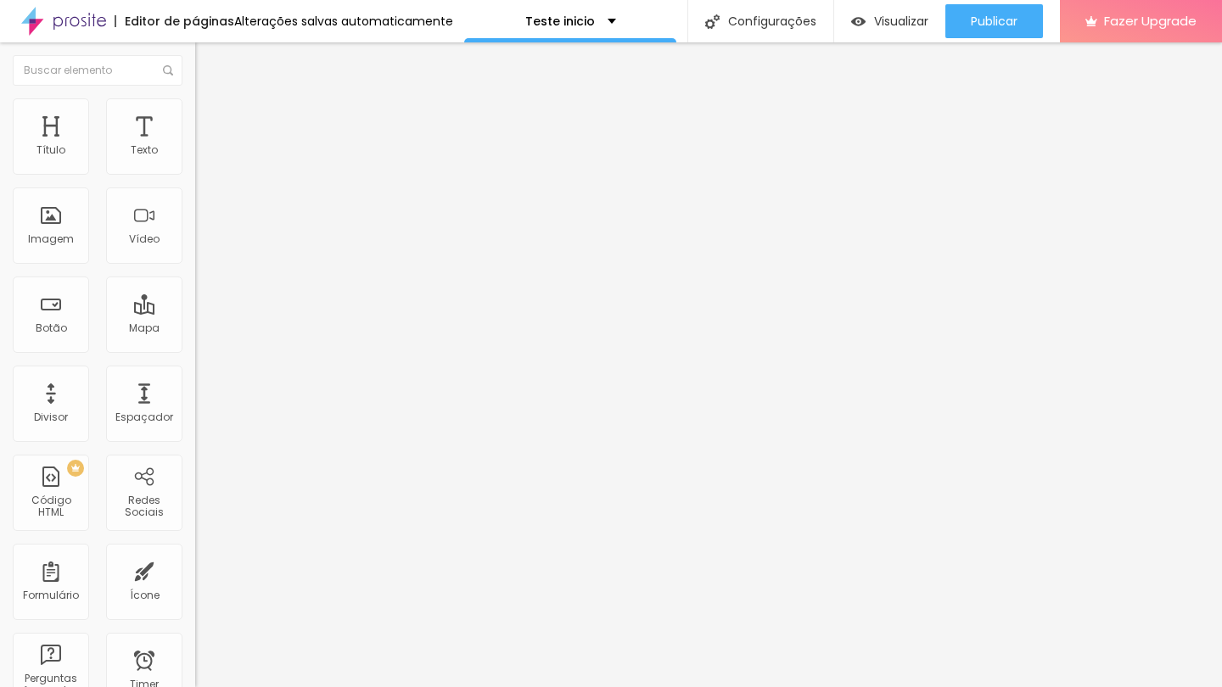
click at [195, 113] on li "Estilo" at bounding box center [292, 106] width 195 height 17
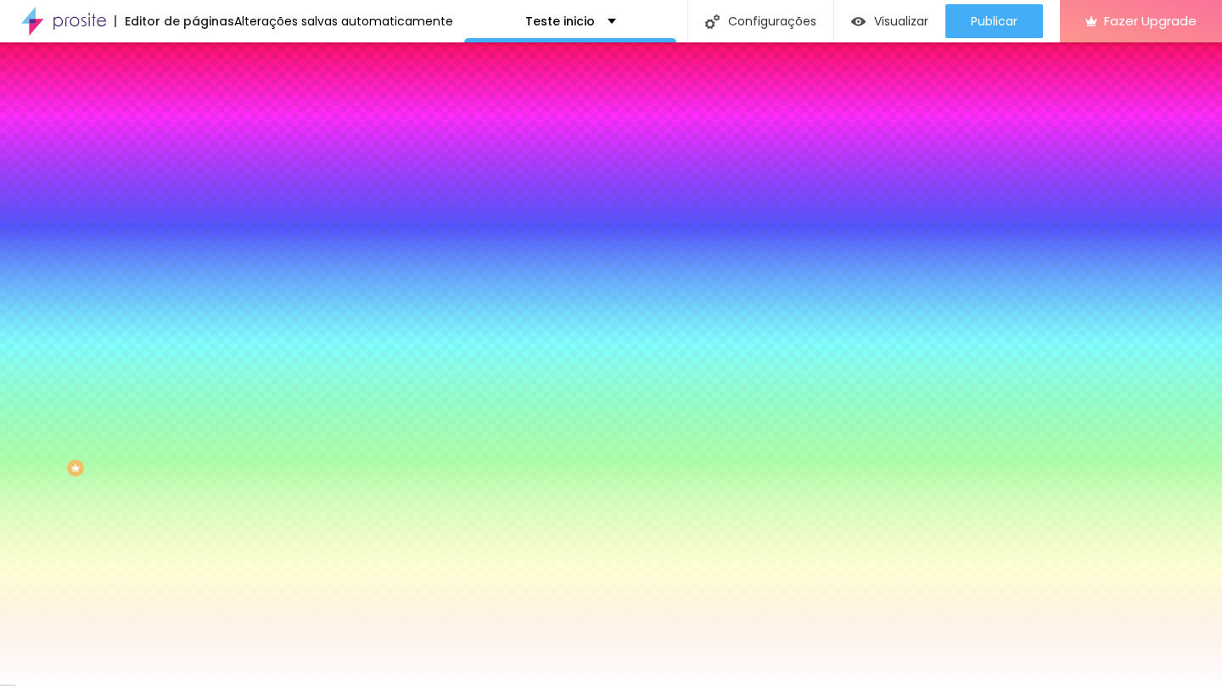
click at [195, 176] on span "Parallax" at bounding box center [216, 169] width 42 height 14
click at [288, 153] on img at bounding box center [293, 148] width 10 height 10
click at [195, 156] on span "Adicionar imagem" at bounding box center [249, 149] width 109 height 14
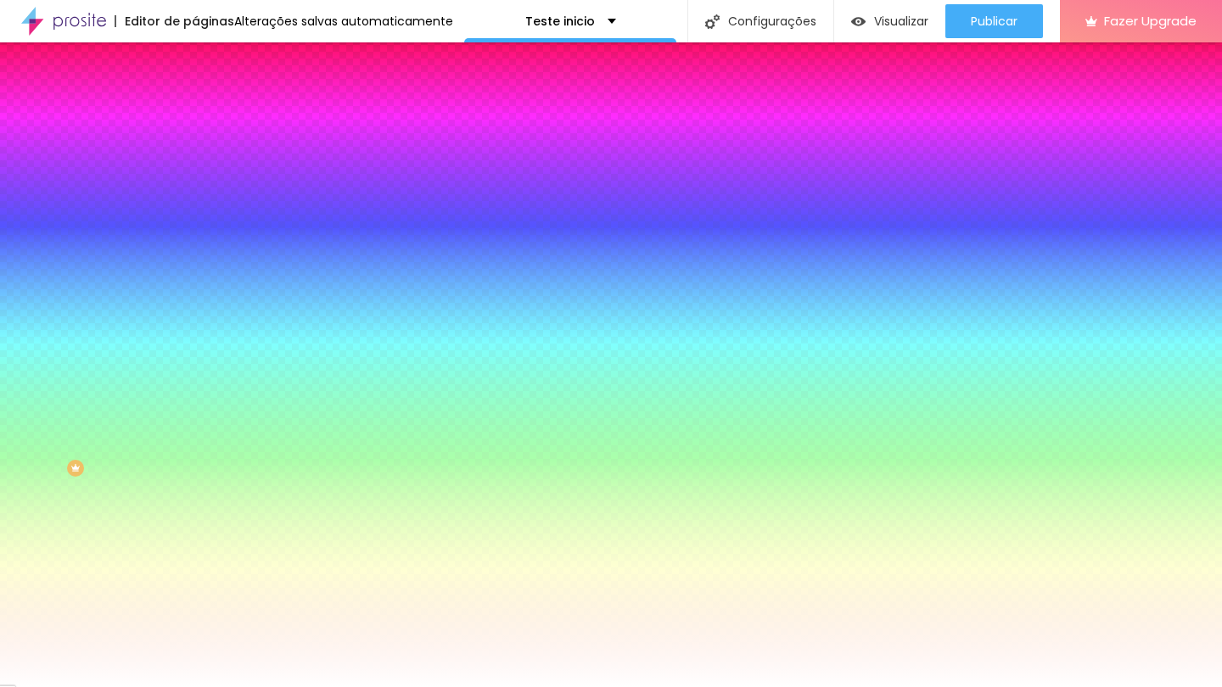
click at [195, 231] on div at bounding box center [292, 231] width 195 height 0
click at [92, 370] on div at bounding box center [611, 343] width 1222 height 687
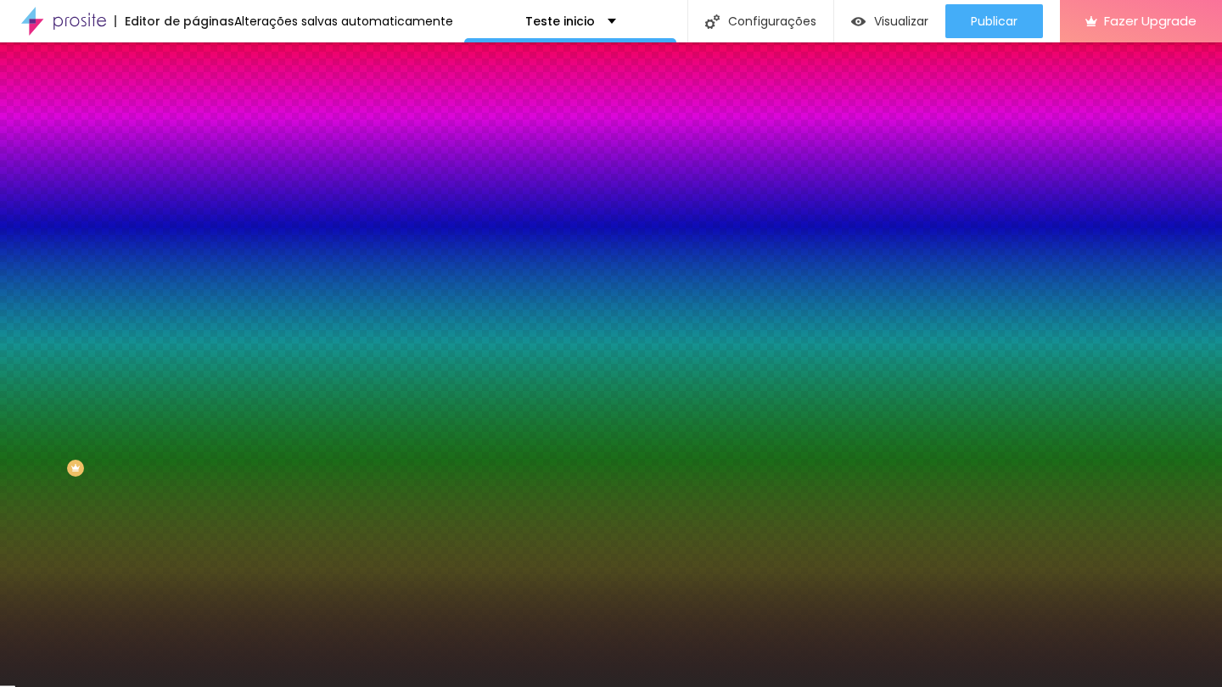
drag, startPoint x: 92, startPoint y: 370, endPoint x: 40, endPoint y: 434, distance: 82.6
click at [148, 575] on div at bounding box center [149, 576] width 3 height 3
type input "#2C2727"
click at [195, 543] on div "Editar Seção Conteúdo Estilo Avançado Imagem de fundo Trocar imagem Efeito da I…" at bounding box center [292, 364] width 195 height 645
click at [288, 153] on img at bounding box center [293, 148] width 10 height 10
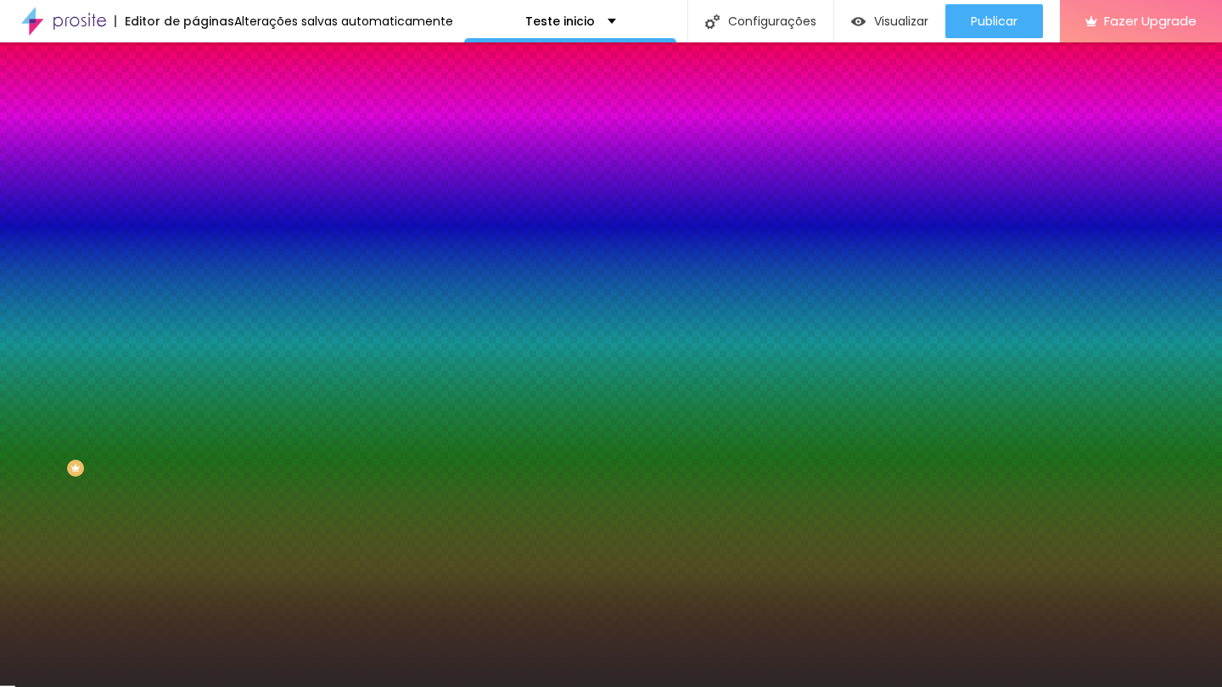
click at [195, 156] on span "Adicionar imagem" at bounding box center [249, 149] width 109 height 14
click at [202, 226] on icon "button" at bounding box center [208, 220] width 12 height 12
click at [288, 153] on img at bounding box center [293, 148] width 10 height 10
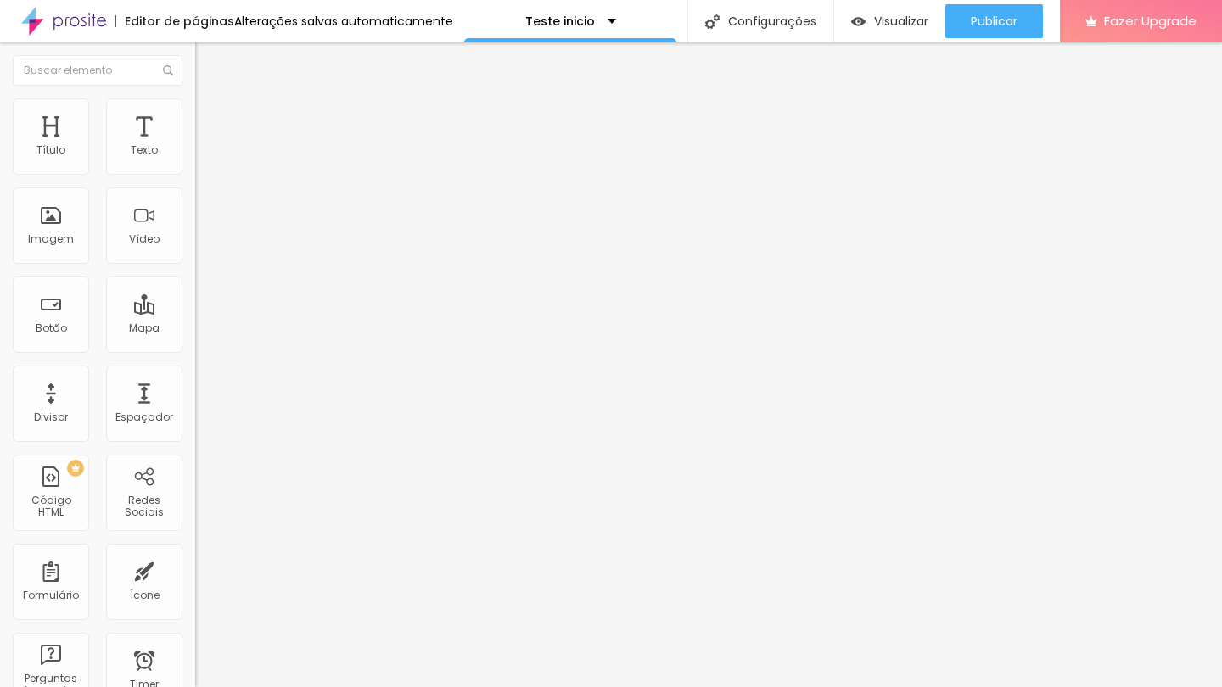
click at [195, 103] on li "Avançado" at bounding box center [292, 106] width 195 height 17
click at [195, 98] on li "Conteúdo" at bounding box center [292, 89] width 195 height 17
click at [208, 64] on img "button" at bounding box center [215, 62] width 14 height 14
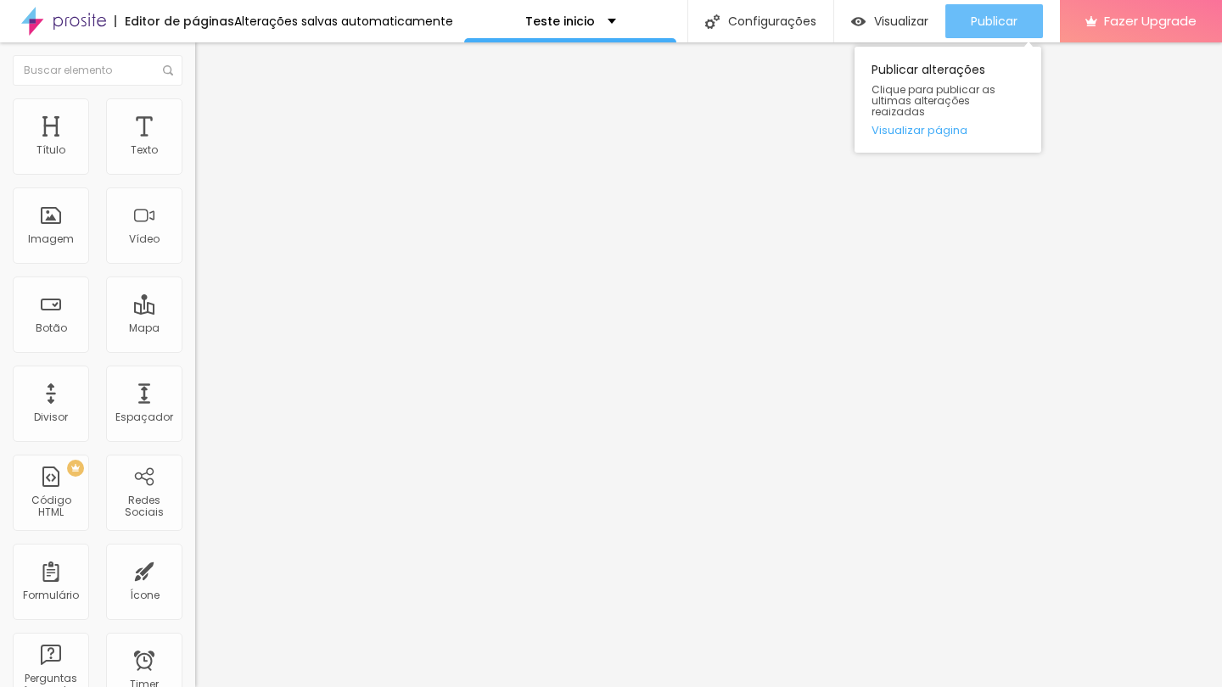
click at [982, 23] on span "Publicar" at bounding box center [994, 21] width 47 height 14
